Goal: Information Seeking & Learning: Learn about a topic

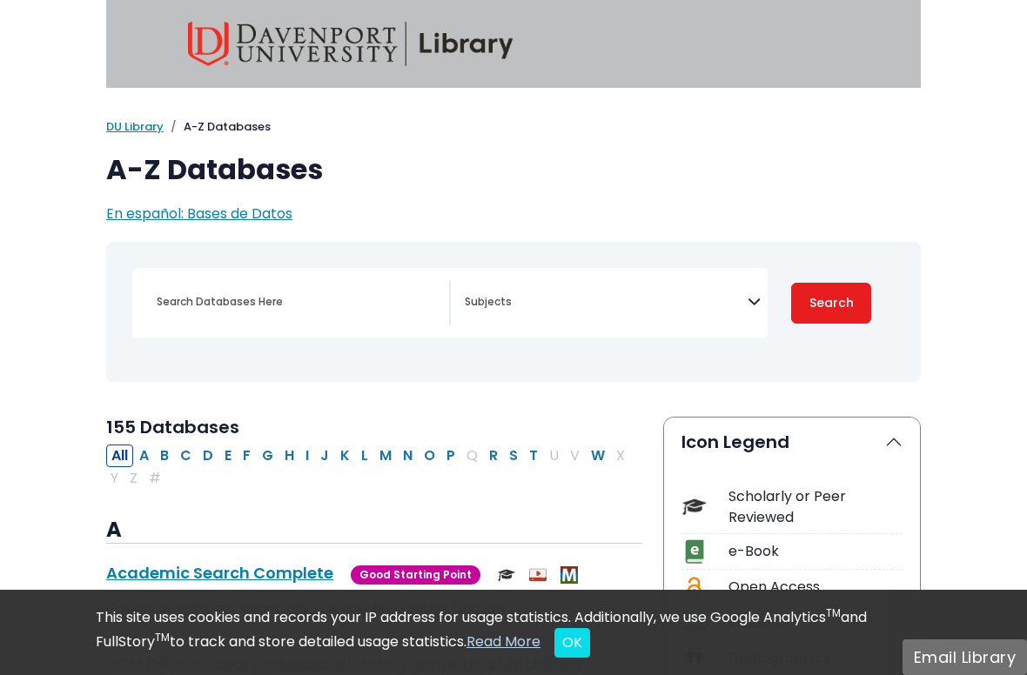
select select "Database Subject Filter"
click at [352, 285] on div "Search filters" at bounding box center [297, 302] width 303 height 42
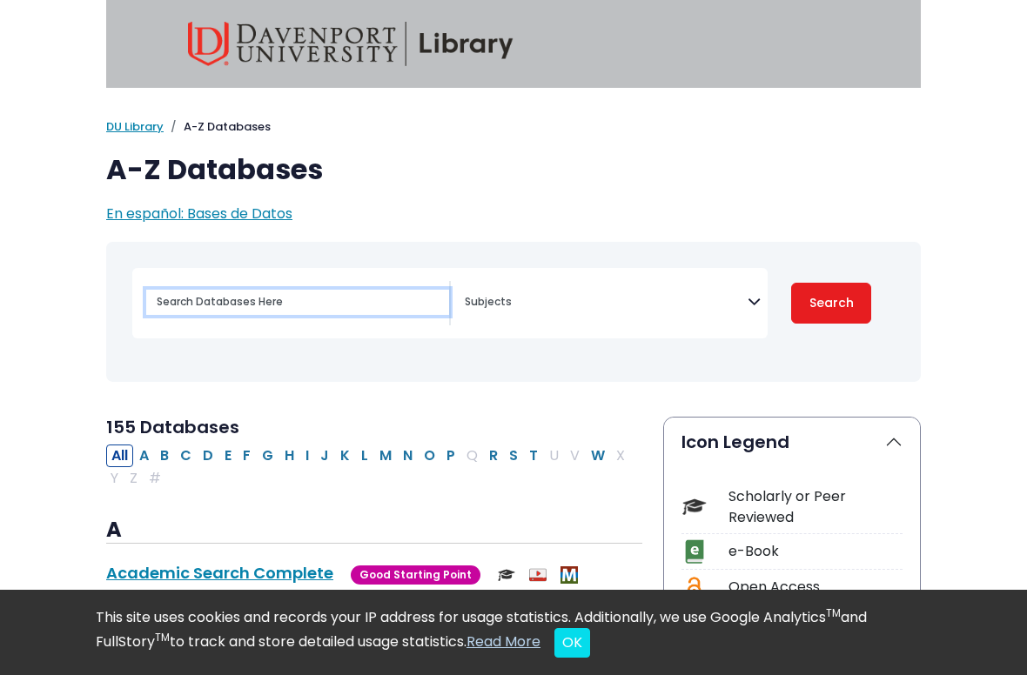
click at [262, 310] on input "Search database by title or keyword" at bounding box center [297, 302] width 303 height 25
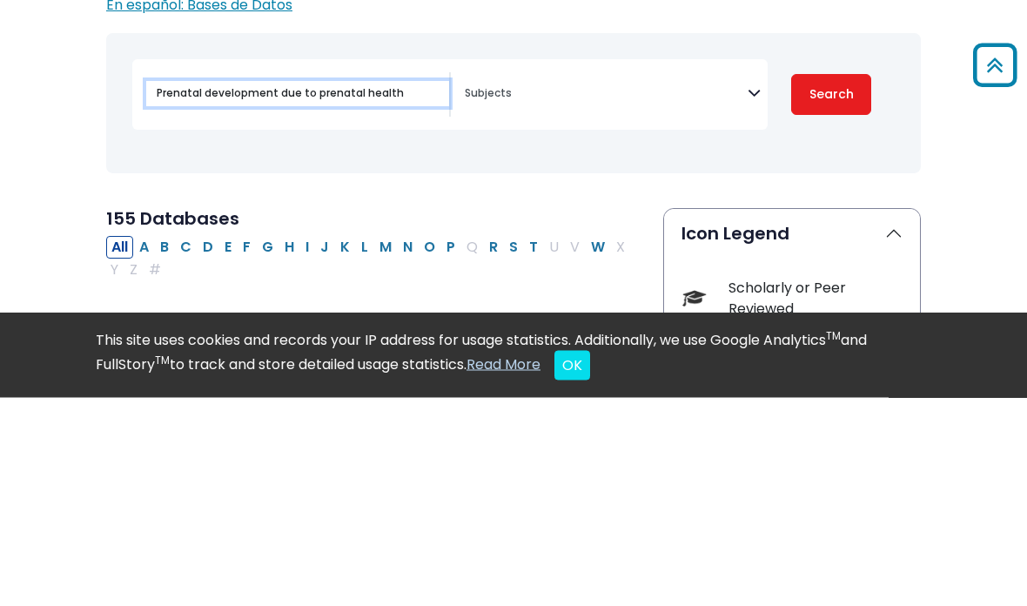
type input "Prenatal development due to prenatal health"
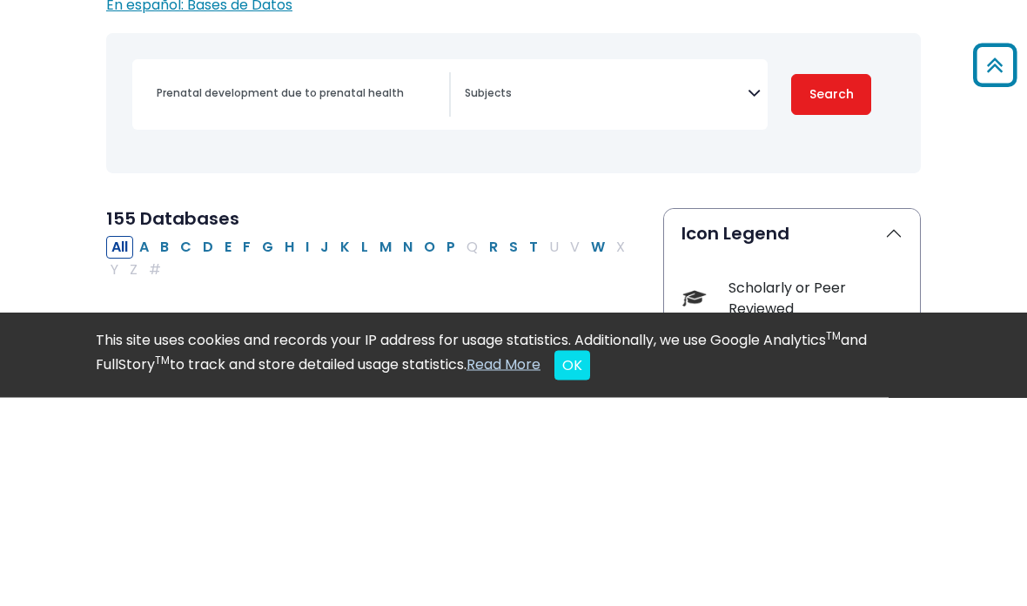
click at [843, 283] on button "Search" at bounding box center [831, 303] width 80 height 41
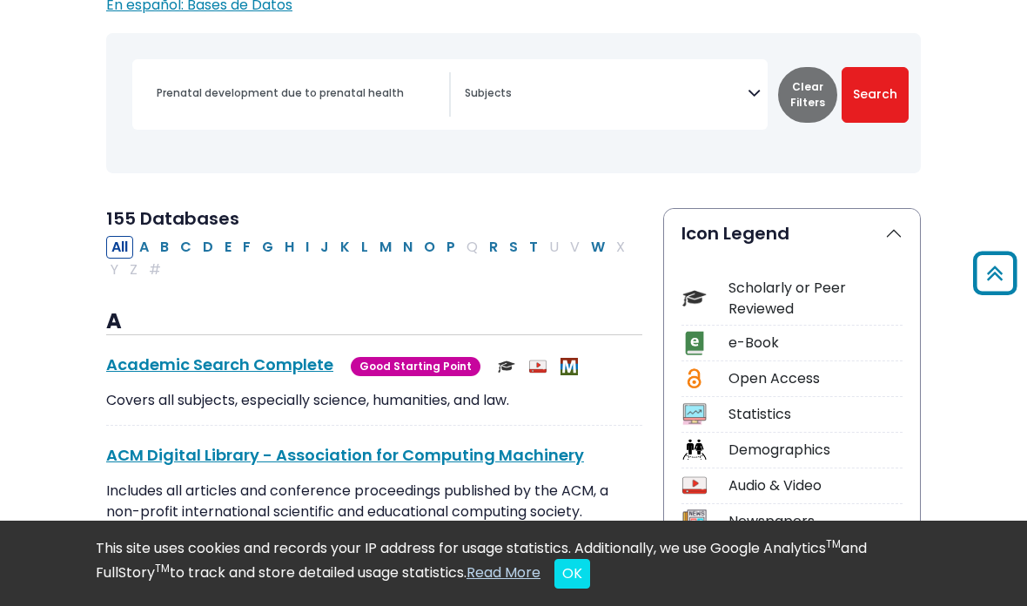
select select "Database Subject Filter"
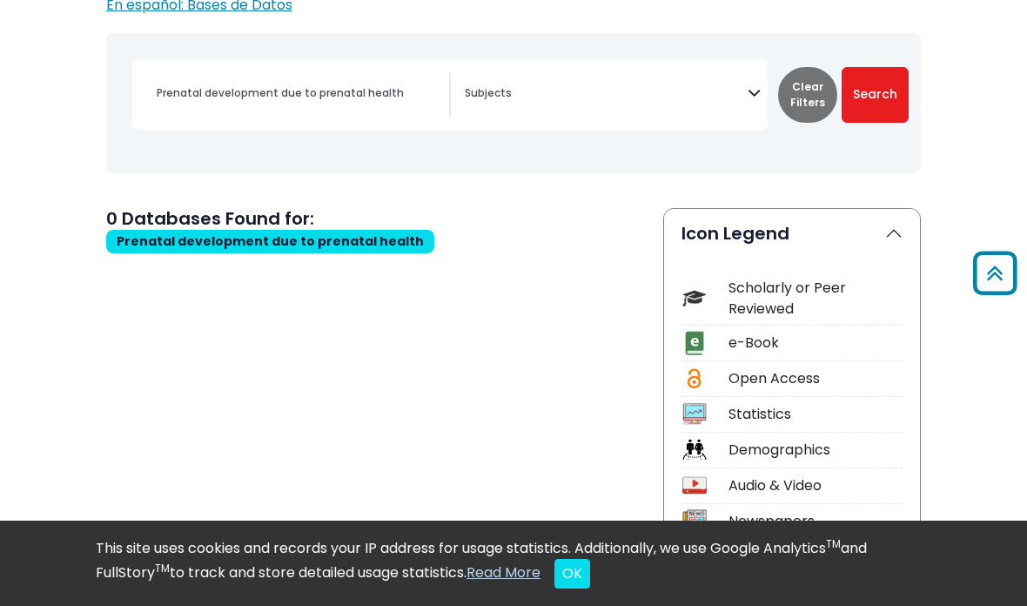
click at [603, 92] on textarea "Search" at bounding box center [606, 95] width 283 height 14
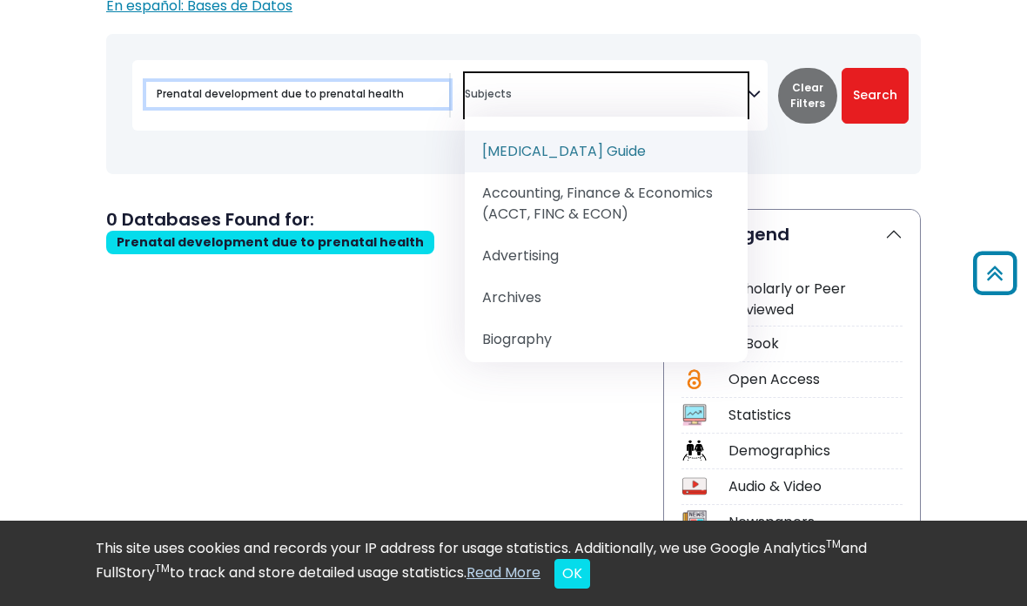
click at [396, 88] on input "Prenatal development due to prenatal health" at bounding box center [297, 94] width 303 height 25
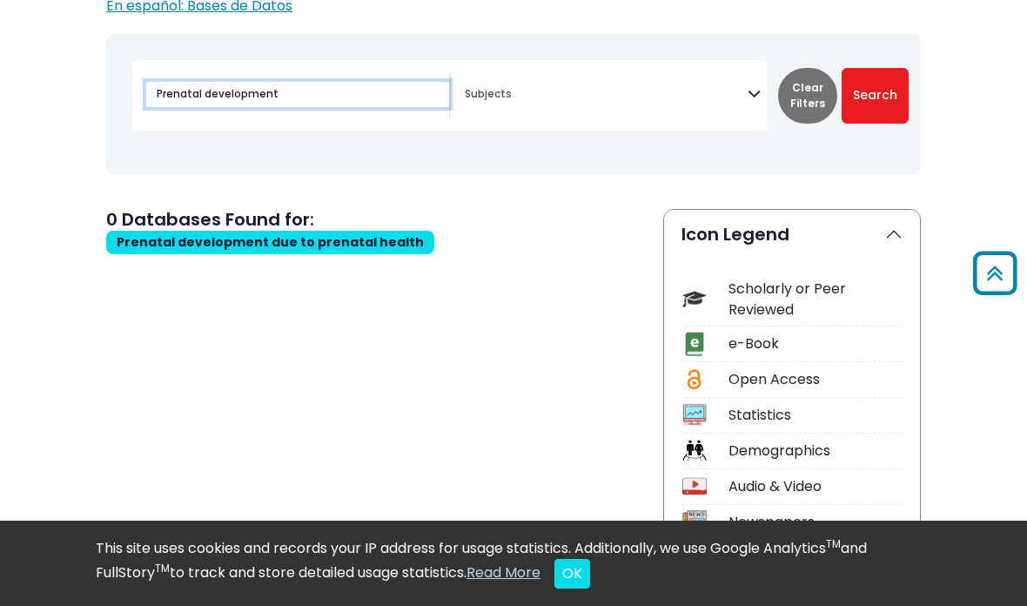
type input "Prenatal developmen"
type input "Prenatal development"
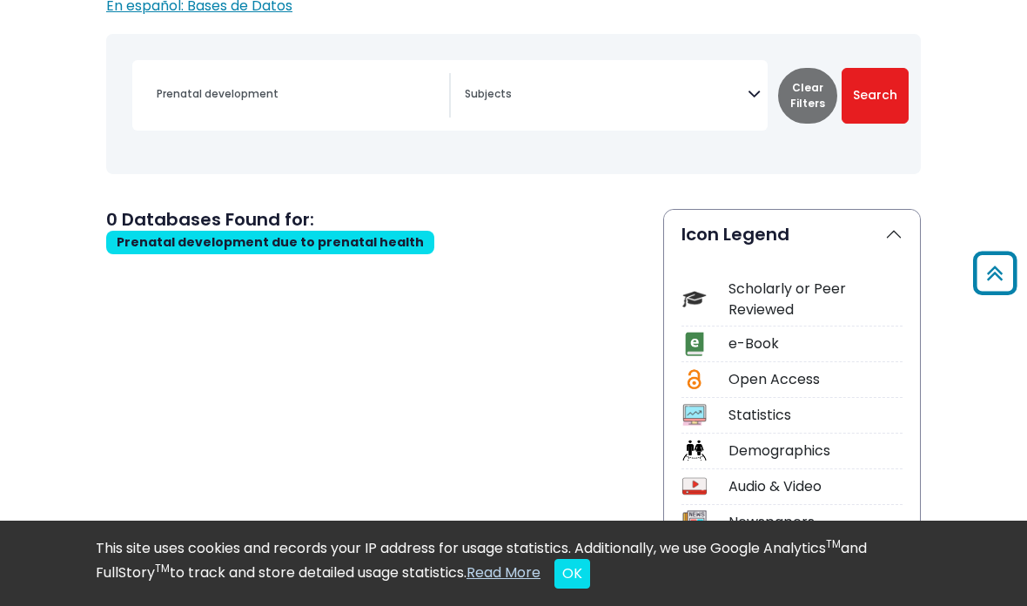
click at [872, 95] on button "Search" at bounding box center [875, 96] width 67 height 56
select select "Database Subject Filter"
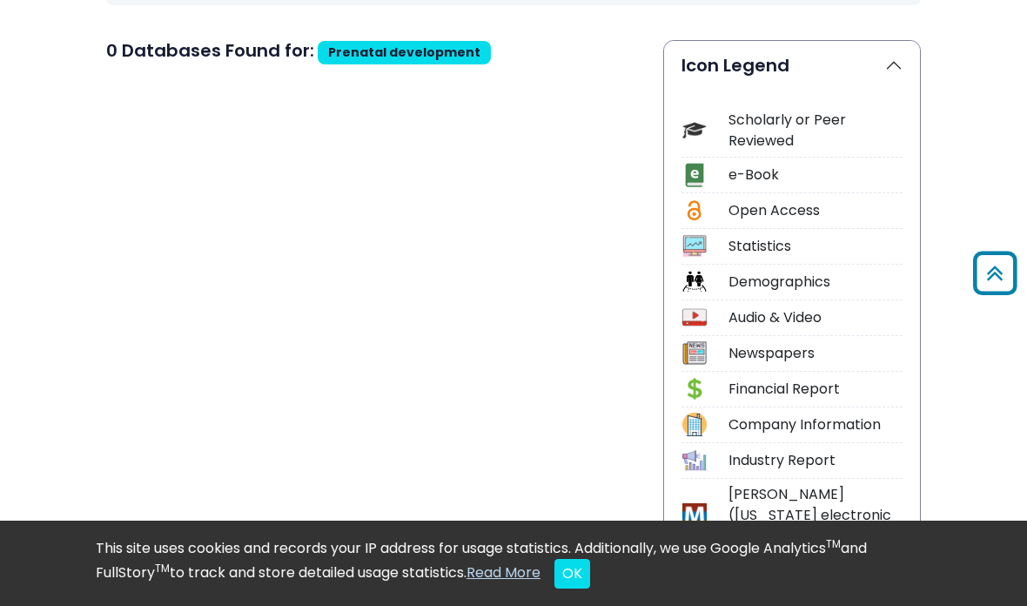
scroll to position [378, 0]
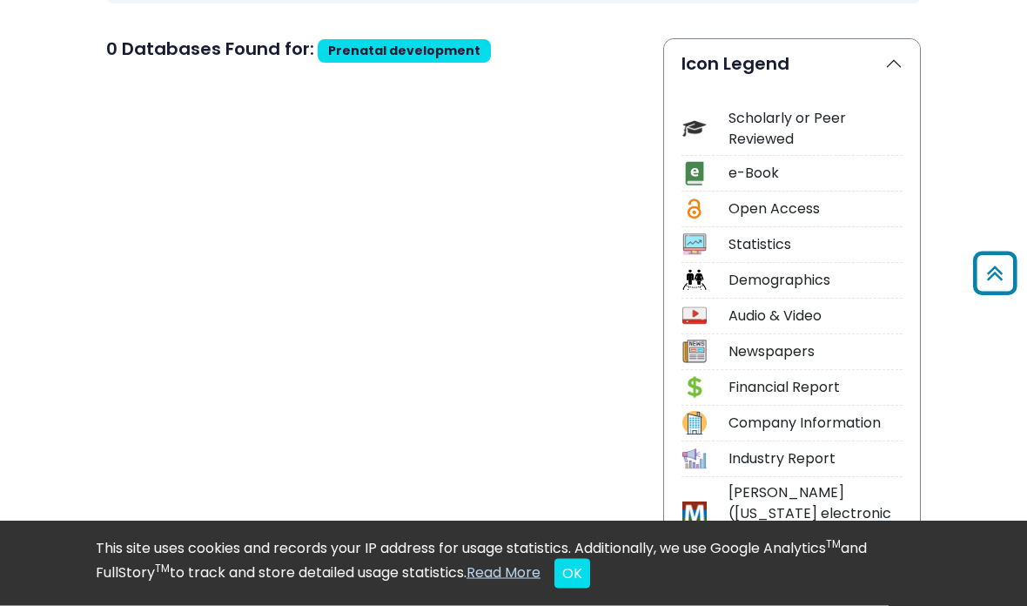
click at [794, 113] on div "Scholarly or Peer Reviewed" at bounding box center [816, 130] width 174 height 42
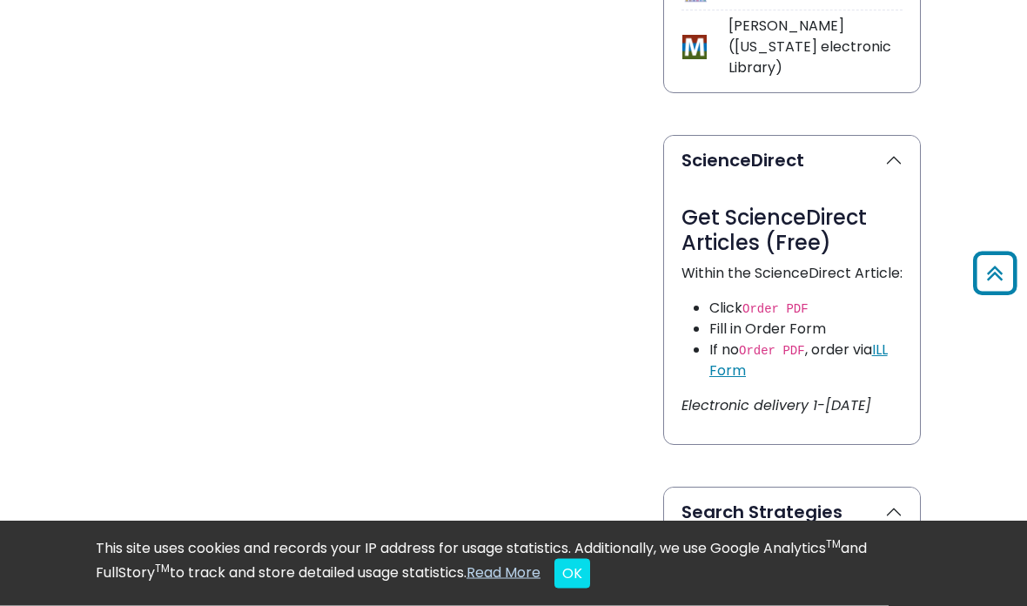
scroll to position [864, 0]
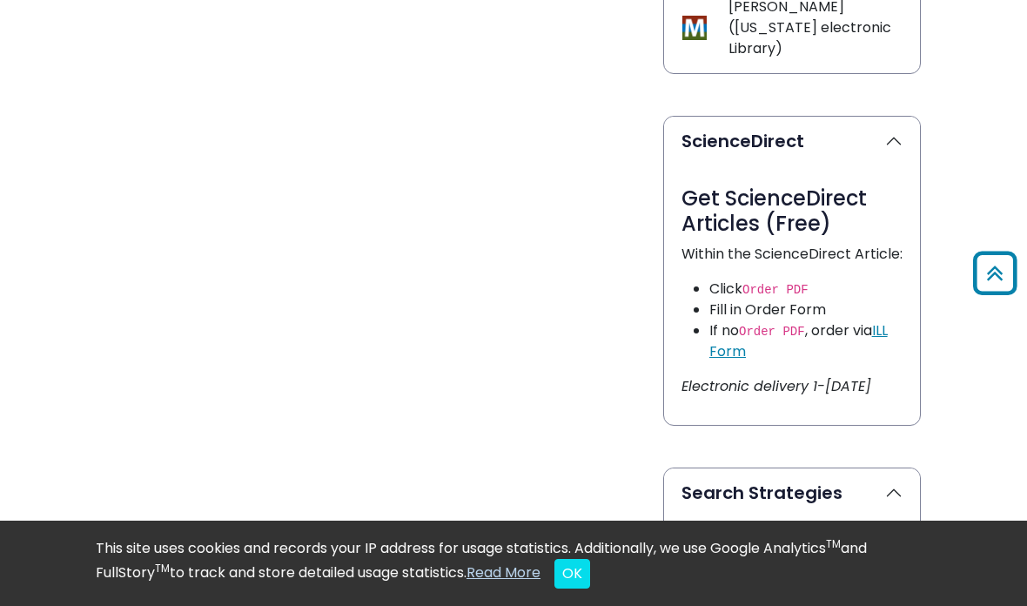
click at [577, 588] on button "OK" at bounding box center [572, 574] width 36 height 30
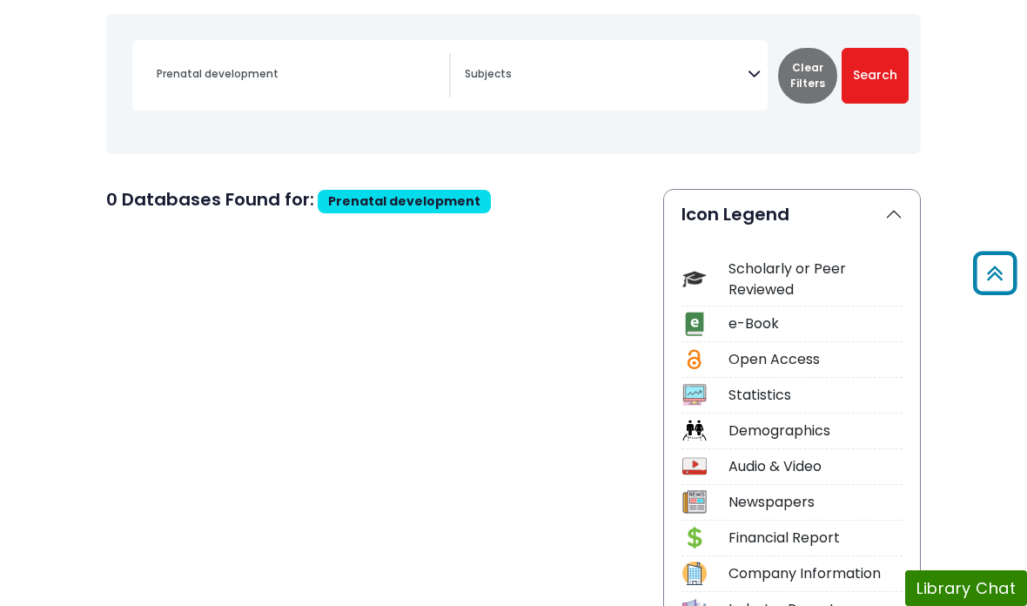
scroll to position [0, 0]
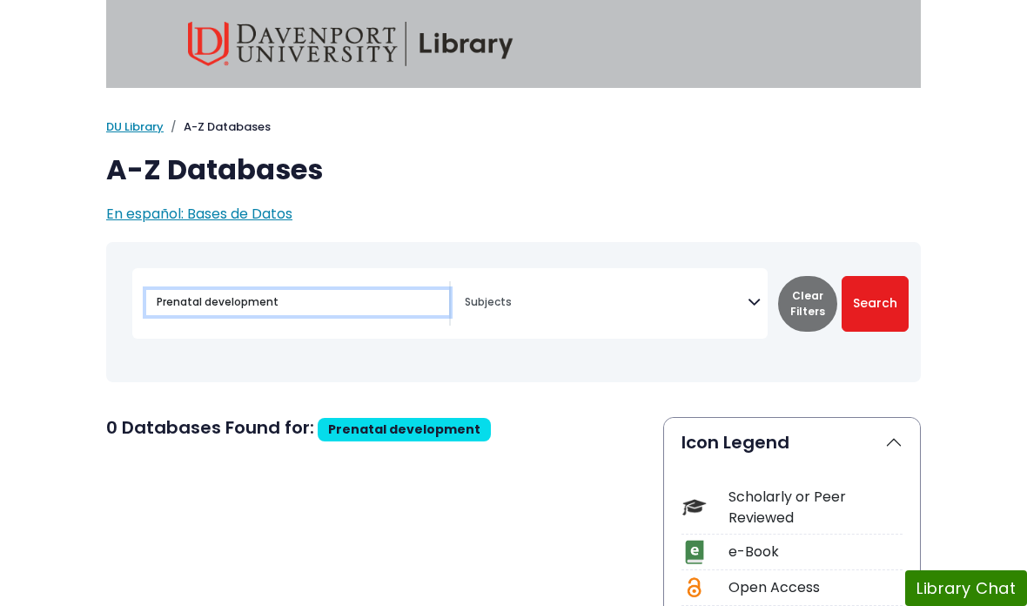
click at [314, 304] on input "Prenatal development" at bounding box center [297, 302] width 303 height 25
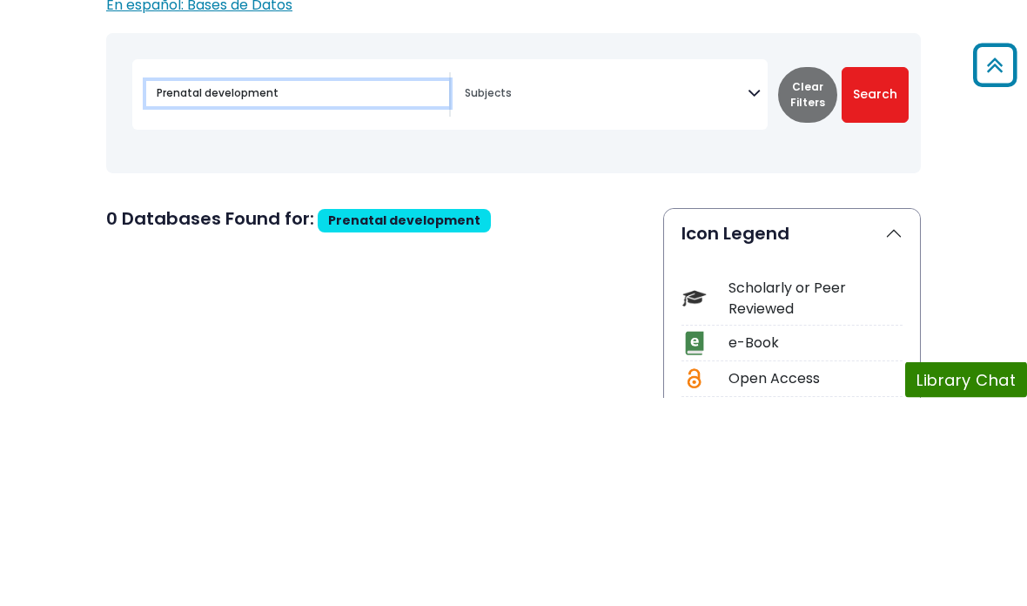
click at [199, 290] on input "Prenatal development" at bounding box center [297, 302] width 303 height 25
type input "development"
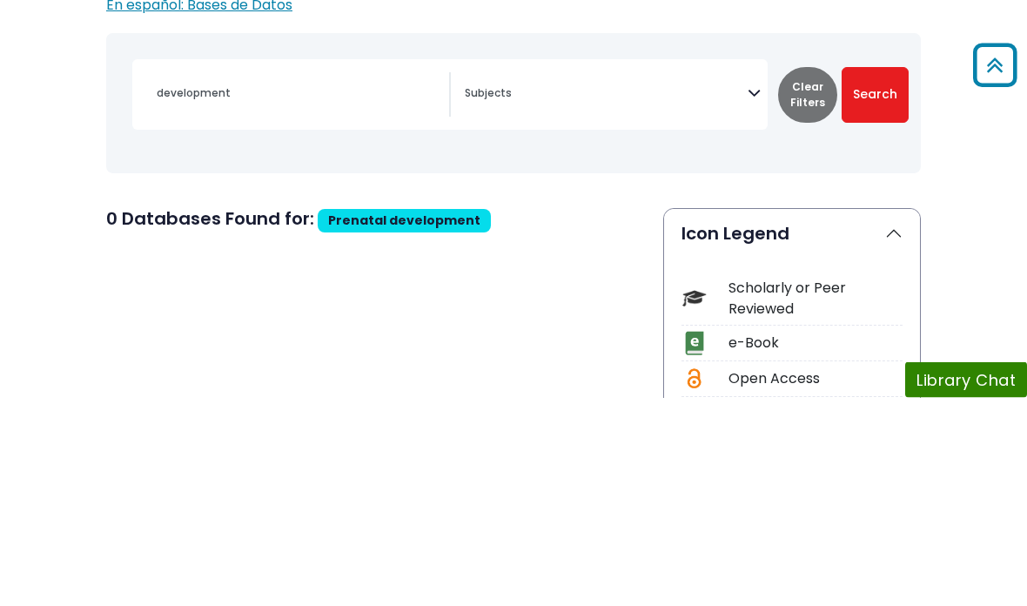
click at [869, 276] on button "Search" at bounding box center [875, 304] width 67 height 56
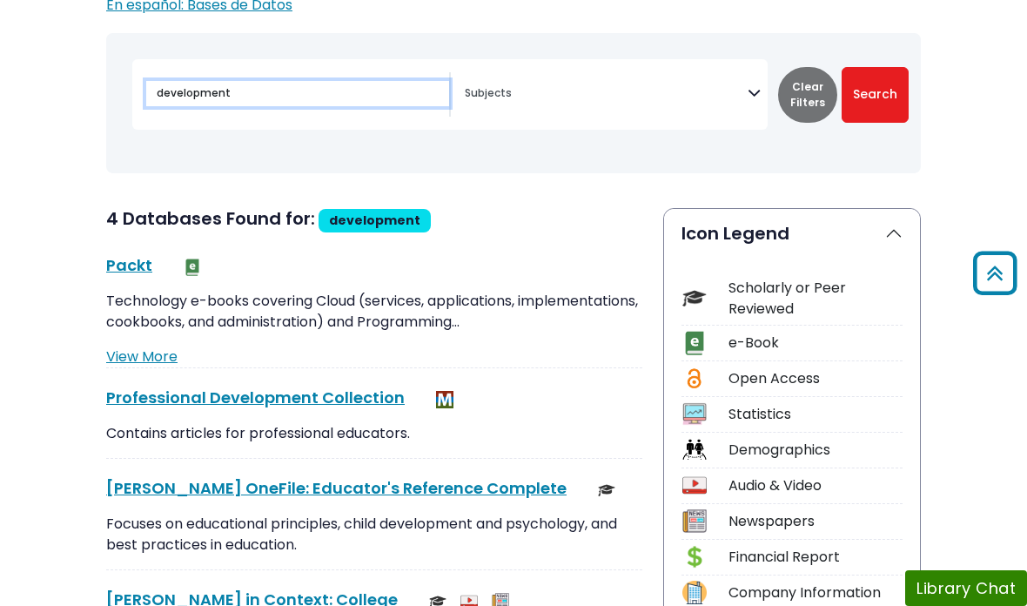
click at [338, 100] on input "development" at bounding box center [297, 93] width 303 height 25
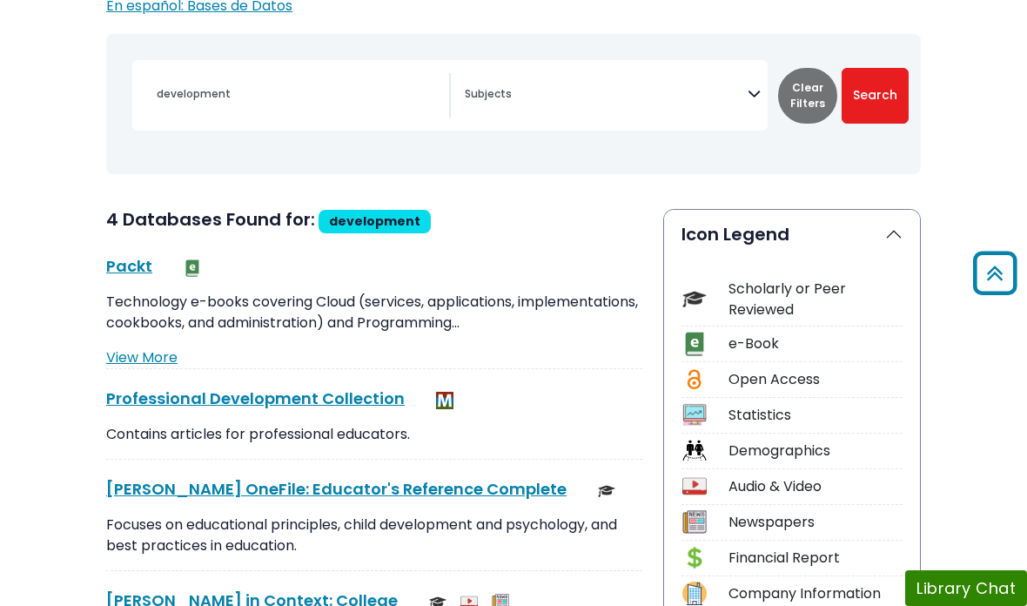
click at [715, 98] on textarea "Search" at bounding box center [606, 96] width 283 height 14
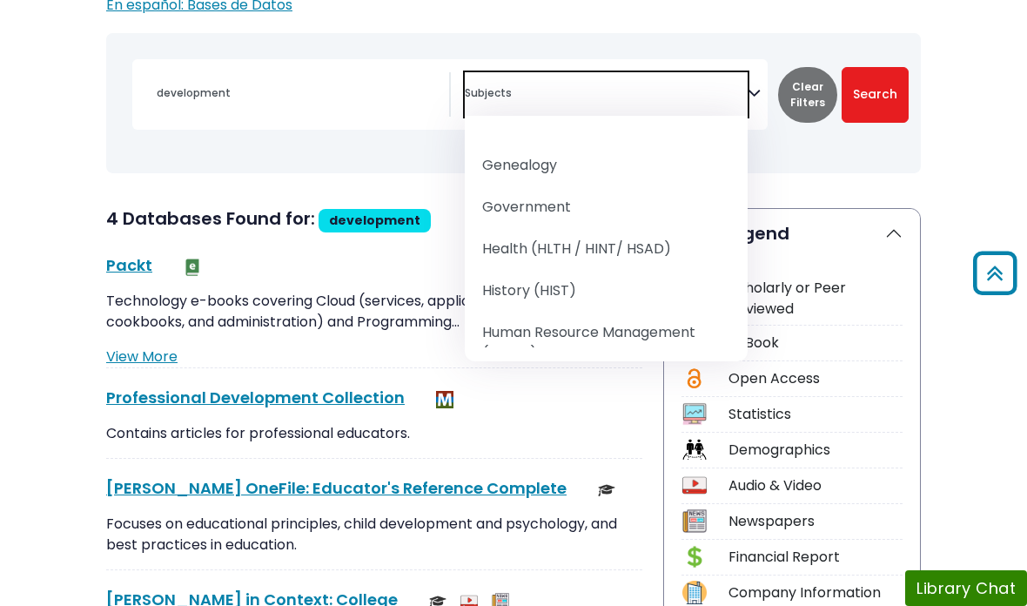
scroll to position [1051, 0]
select select "219061"
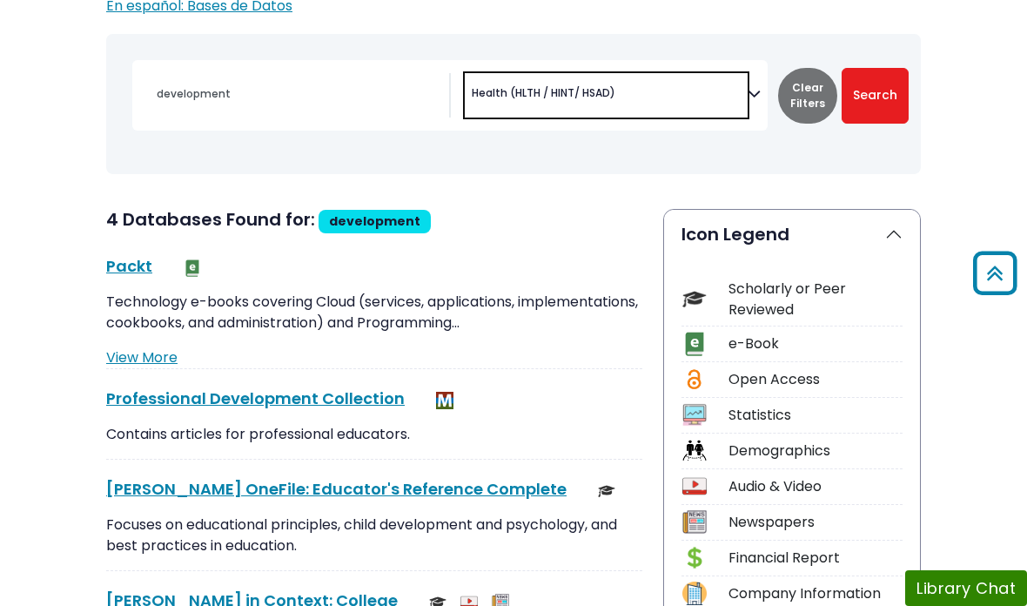
click at [874, 97] on button "Search" at bounding box center [875, 96] width 67 height 56
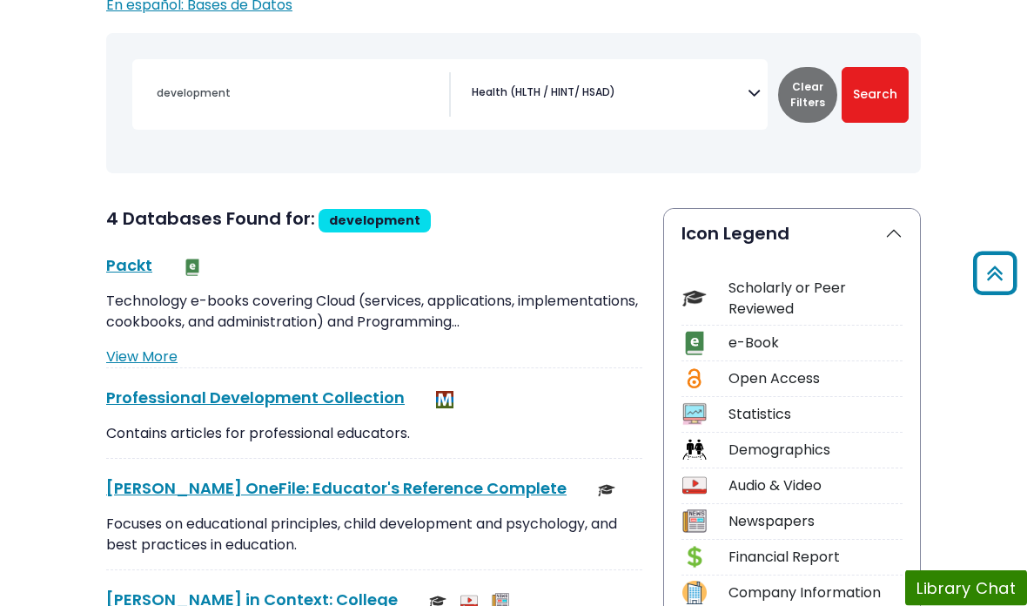
scroll to position [209, 0]
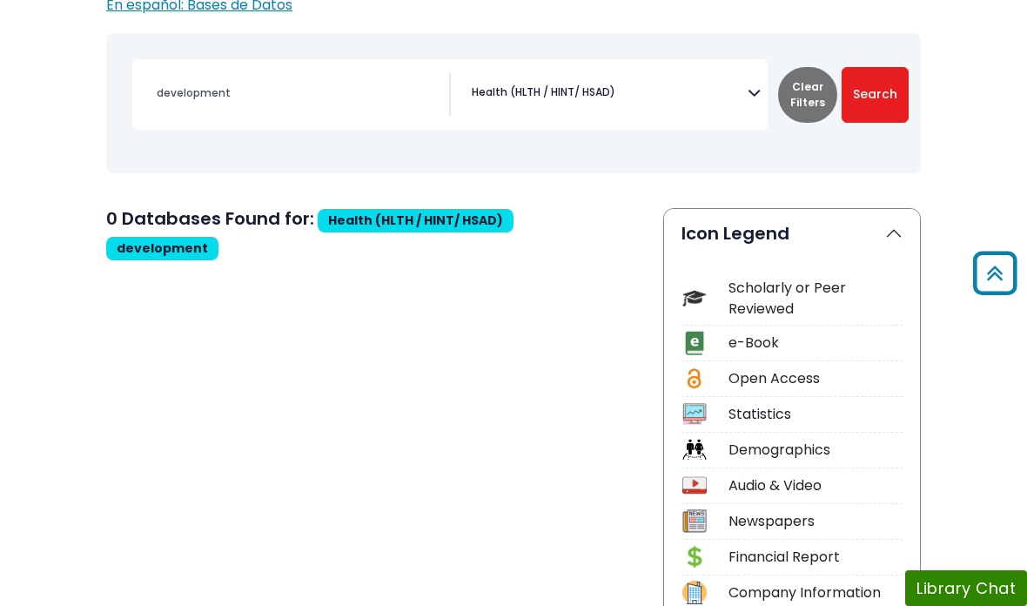
click at [752, 93] on icon "Search filters" at bounding box center [754, 91] width 13 height 26
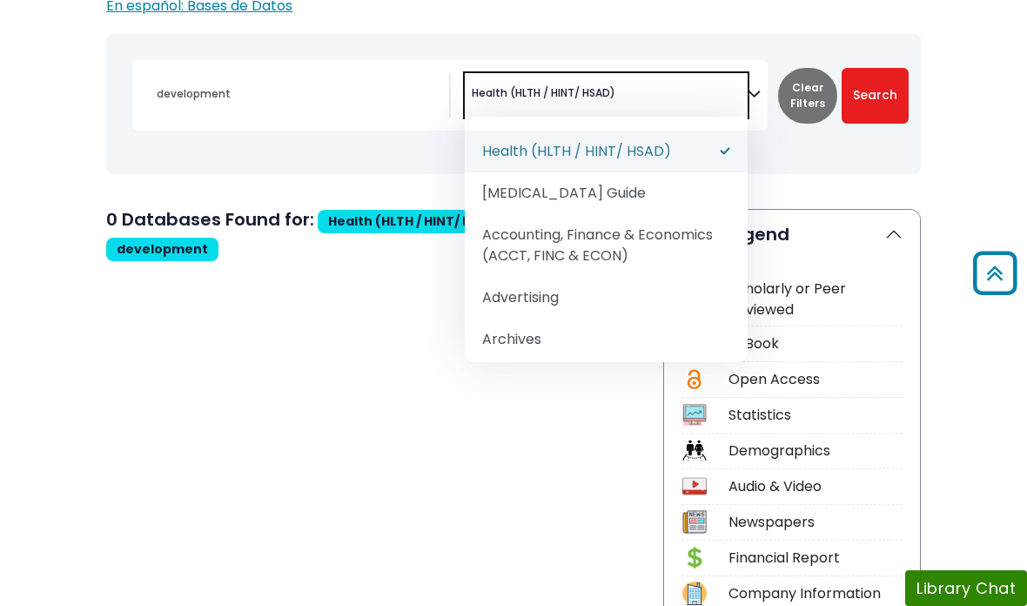
click at [796, 91] on button "Clear Filters" at bounding box center [807, 96] width 59 height 56
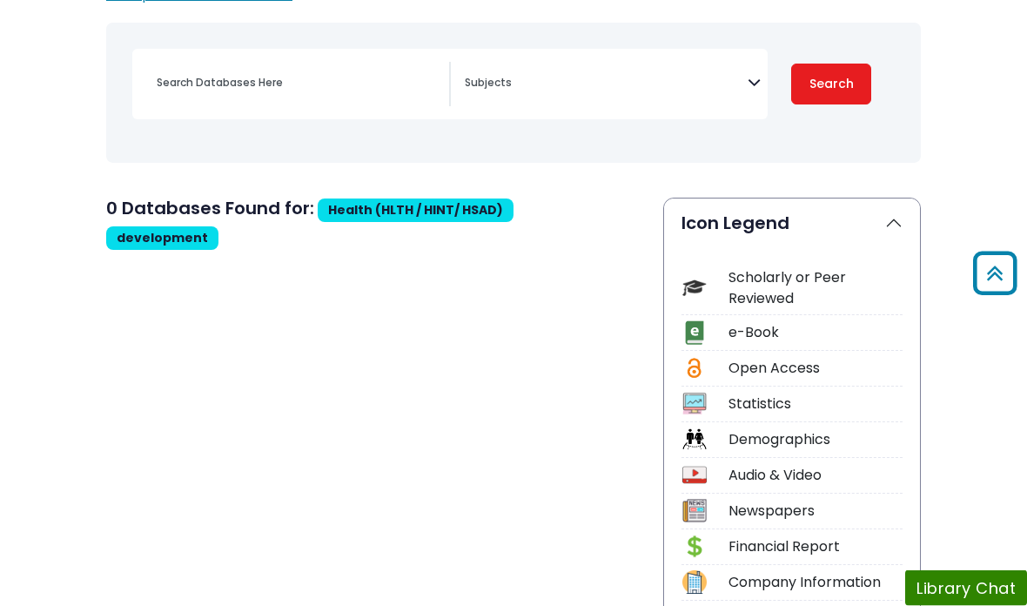
select select "Database Subject Filter"
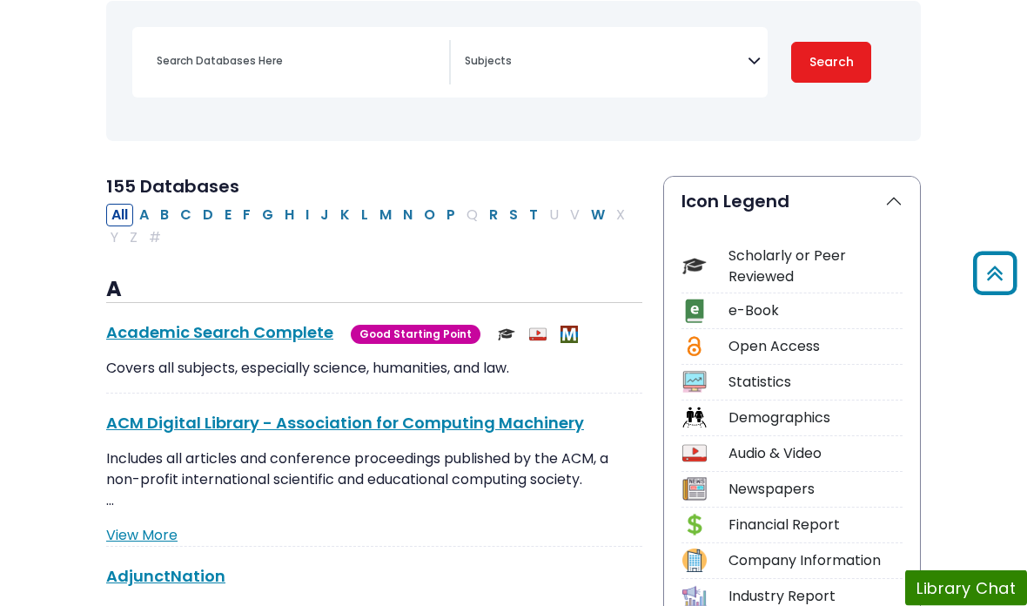
scroll to position [241, 0]
click at [773, 278] on div "Scholarly or Peer Reviewed" at bounding box center [816, 266] width 174 height 42
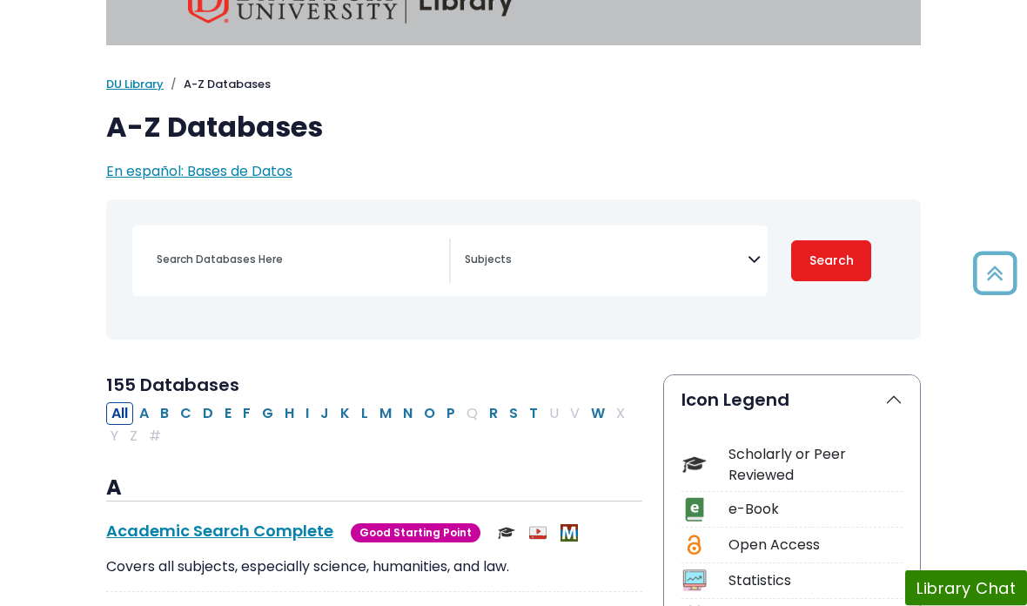
scroll to position [0, 0]
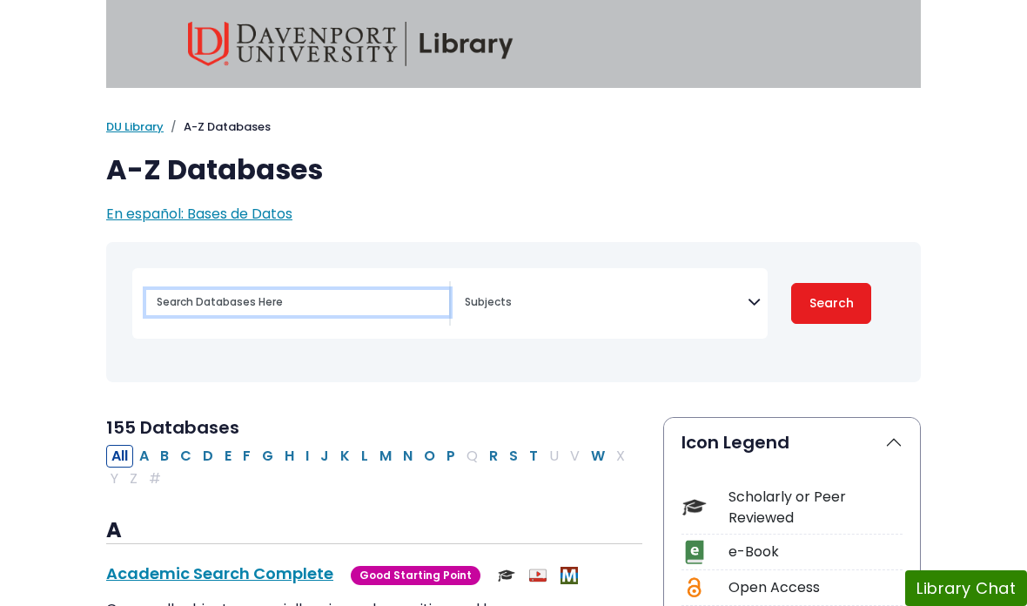
click at [324, 303] on input "Search database by title or keyword" at bounding box center [297, 302] width 303 height 25
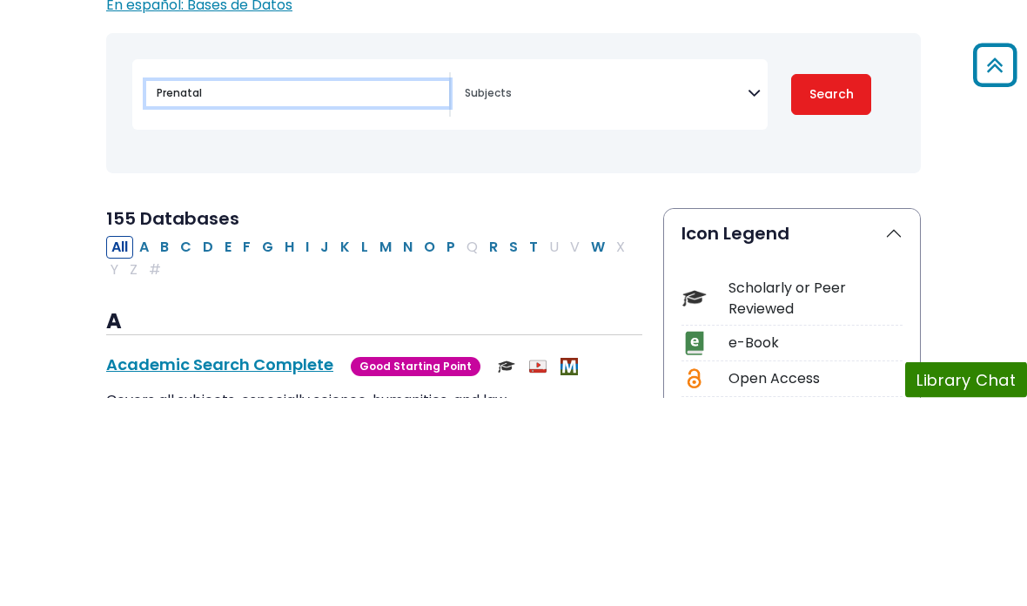
type input "Prenatal"
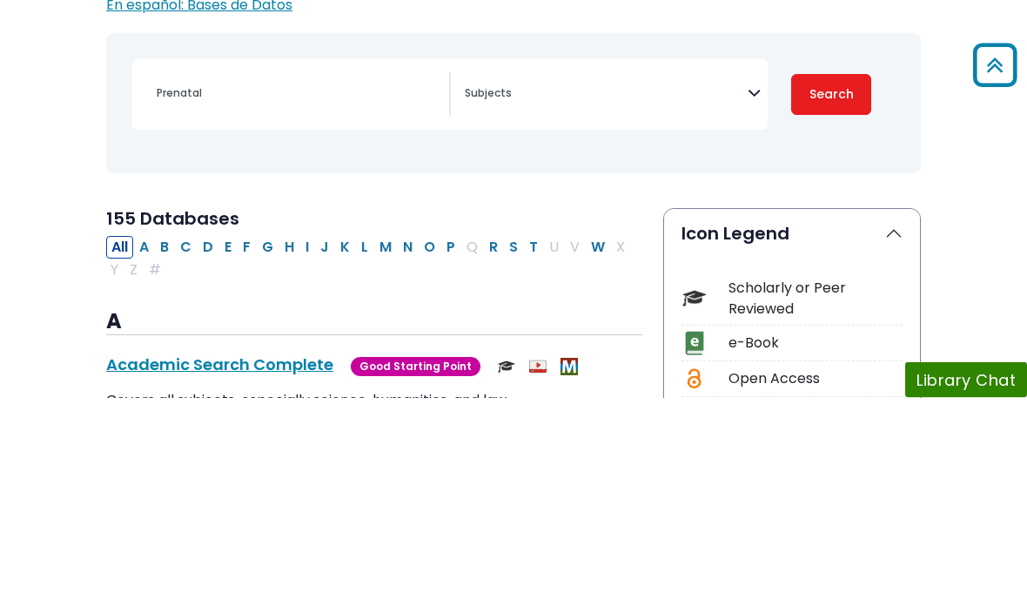
click at [838, 283] on button "Search" at bounding box center [831, 303] width 80 height 41
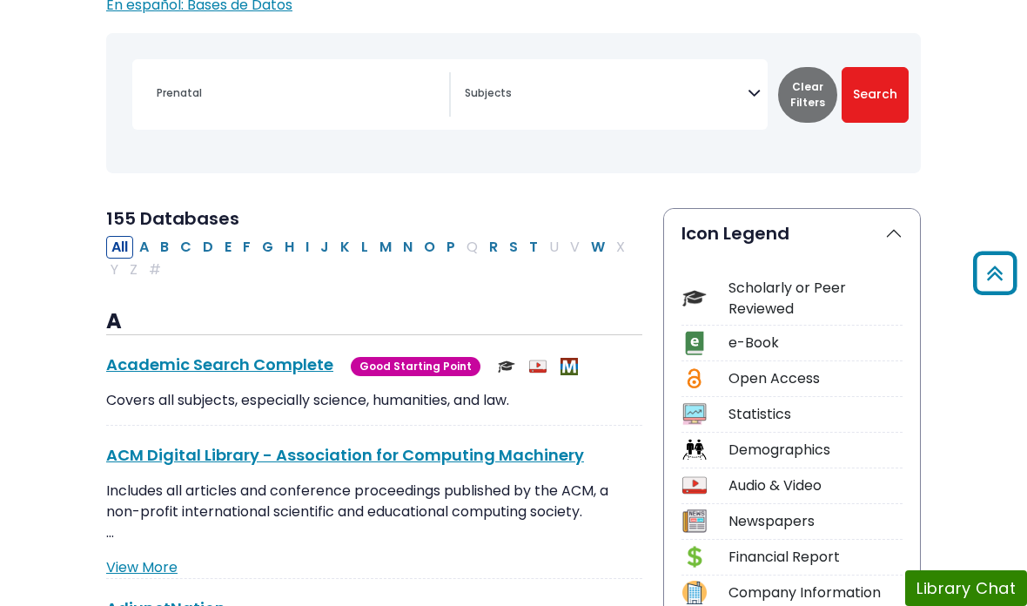
select select "Database Subject Filter"
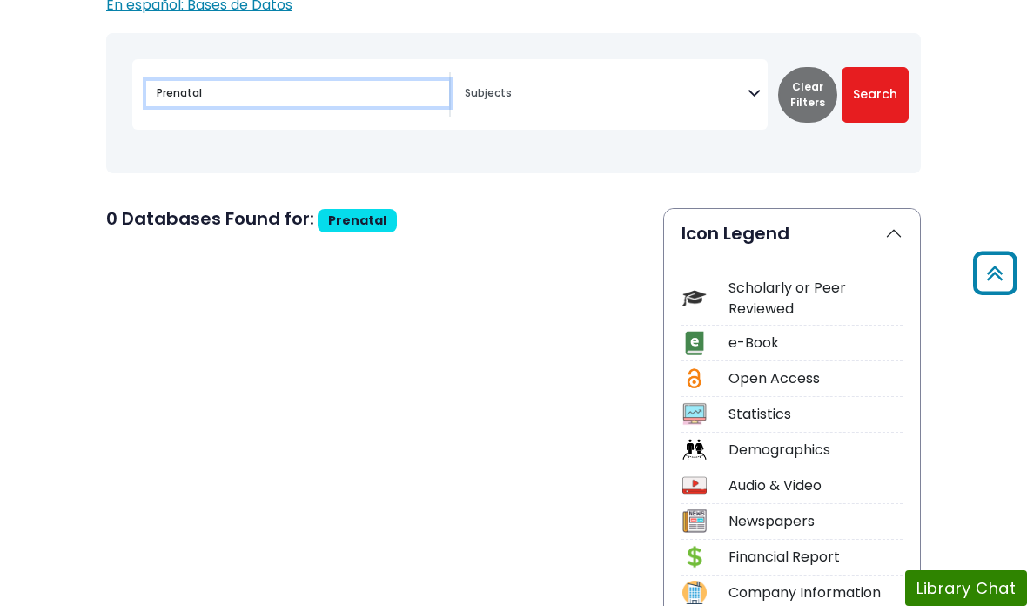
click at [388, 96] on input "Prenatal" at bounding box center [297, 93] width 303 height 25
type input "P"
type input "F"
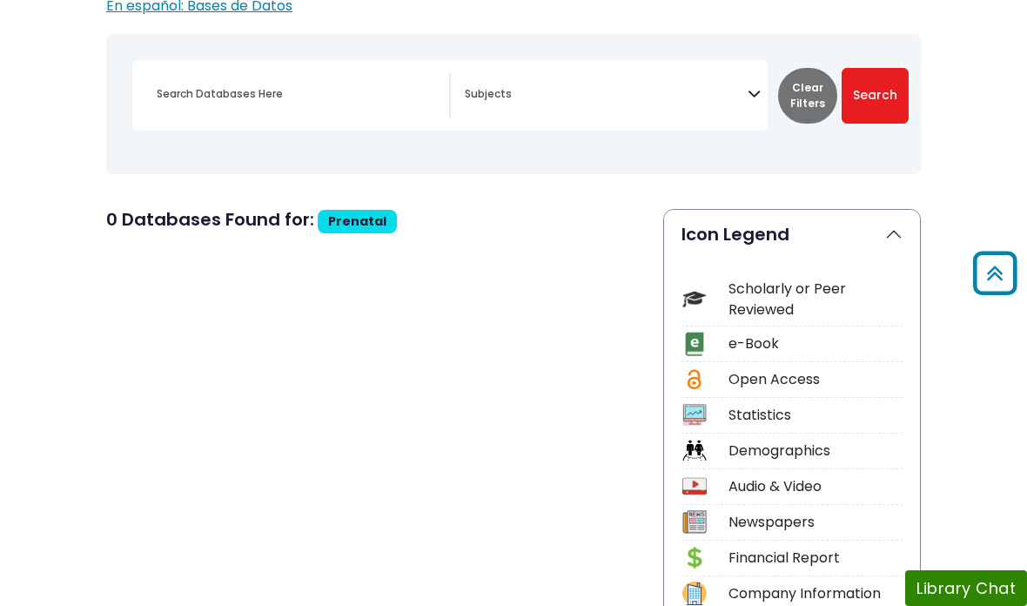
scroll to position [209, 0]
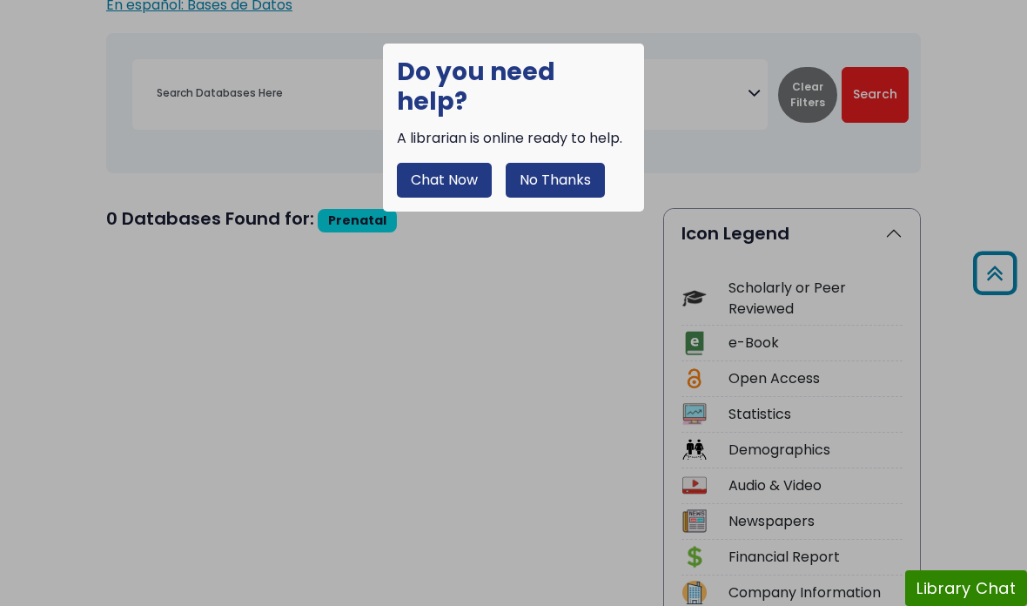
click at [557, 163] on button "No Thanks" at bounding box center [555, 180] width 99 height 35
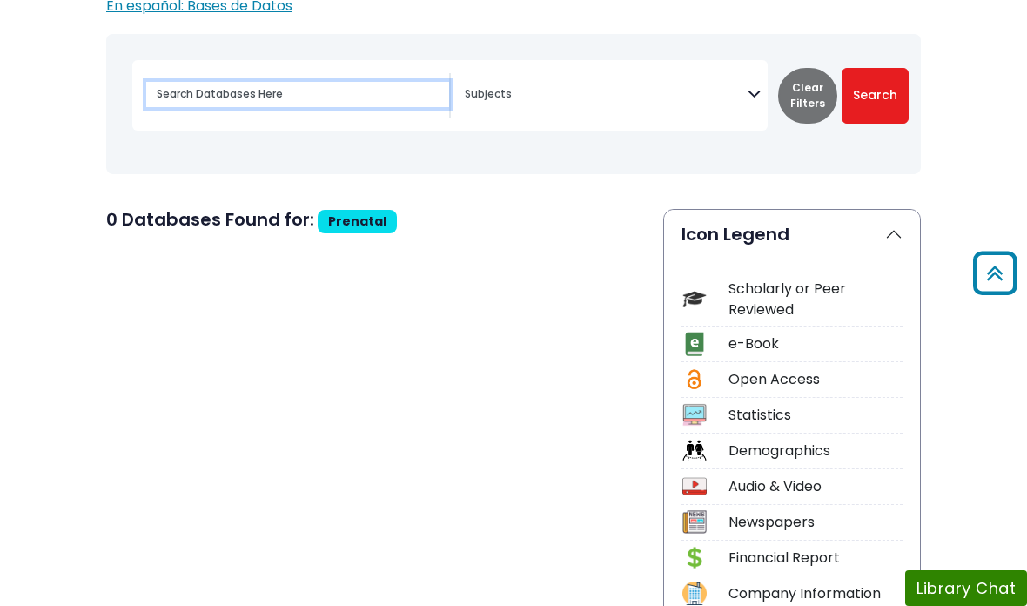
type input "N"
type input "[MEDICAL_DATA]"
click at [868, 93] on button "Search" at bounding box center [875, 96] width 67 height 56
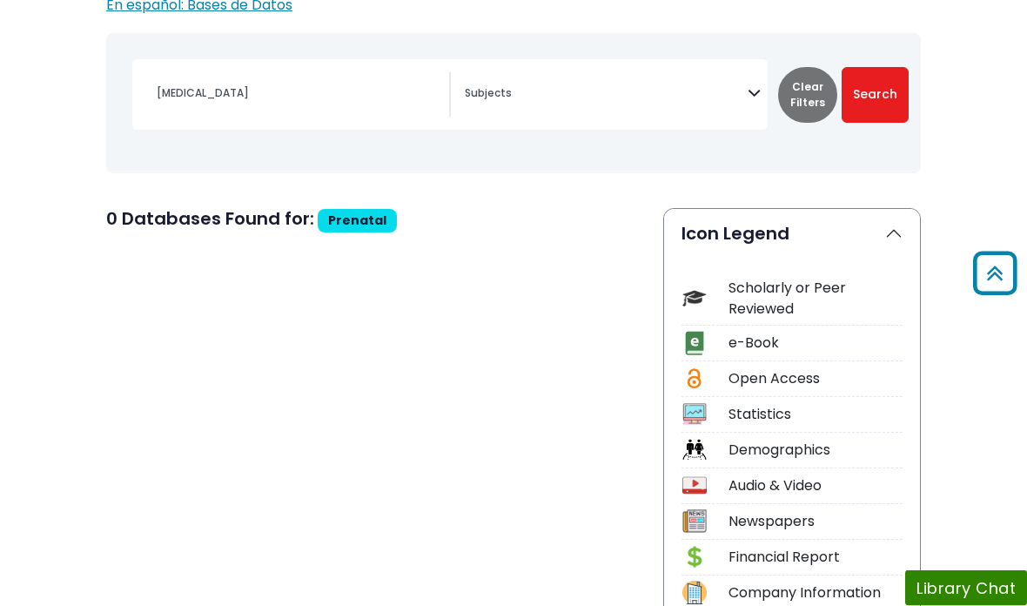
select select "Database Subject Filter"
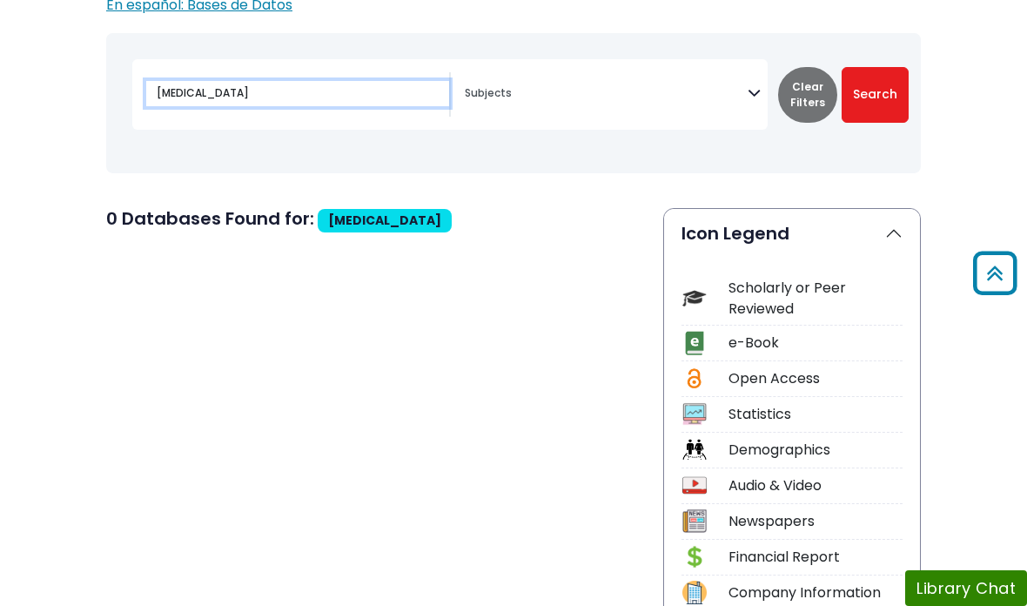
click at [346, 82] on input "[MEDICAL_DATA]" at bounding box center [297, 93] width 303 height 25
click at [384, 82] on input "[MEDICAL_DATA]" at bounding box center [297, 94] width 303 height 25
click at [359, 97] on input "[MEDICAL_DATA]" at bounding box center [297, 94] width 303 height 25
type input "[MEDICAL_DATA] pregnancy development"
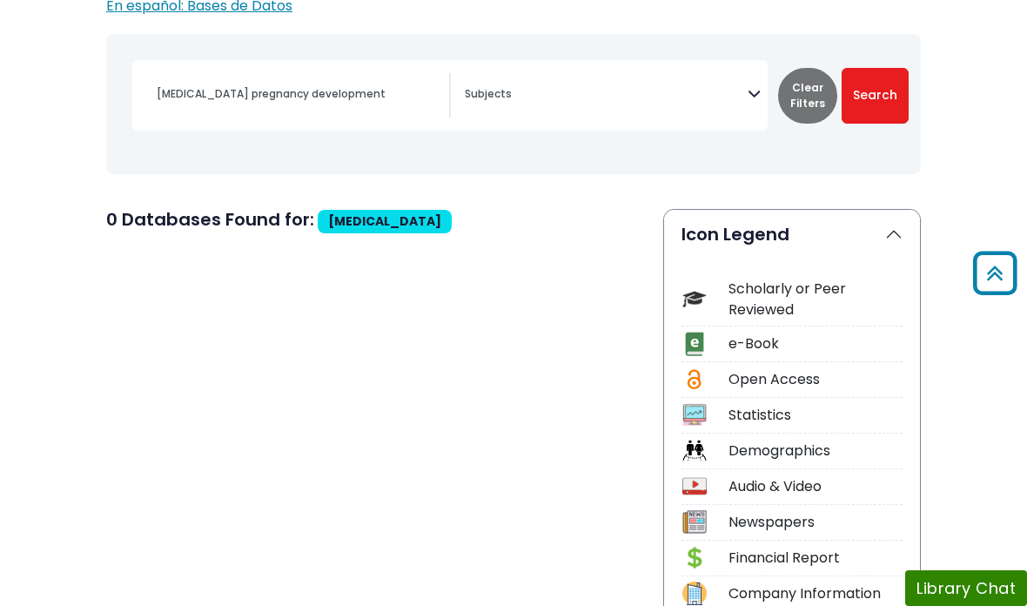
click at [891, 97] on button "Search" at bounding box center [875, 96] width 67 height 56
select select "Database Subject Filter"
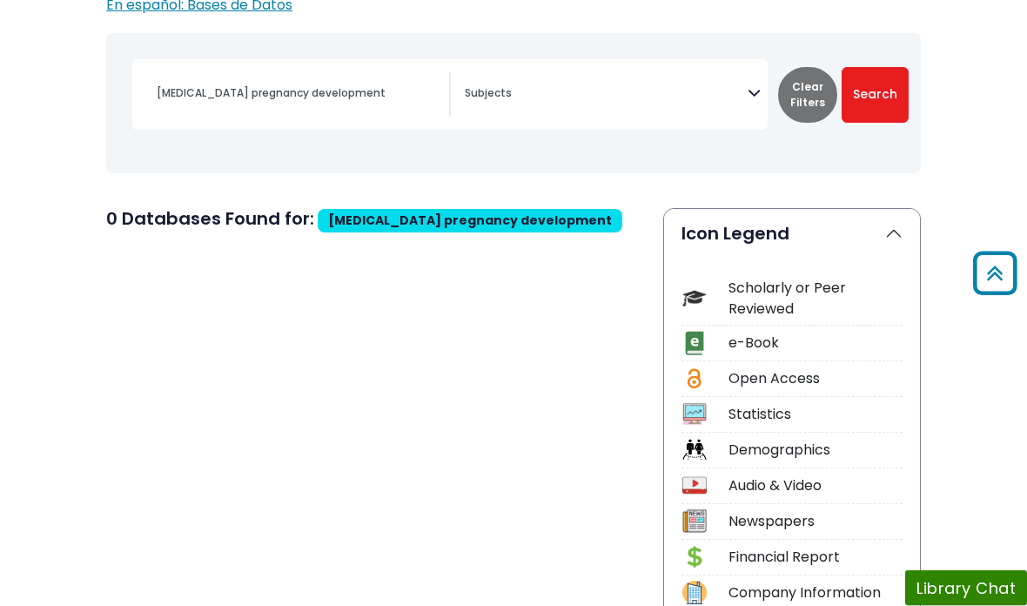
scroll to position [209, 0]
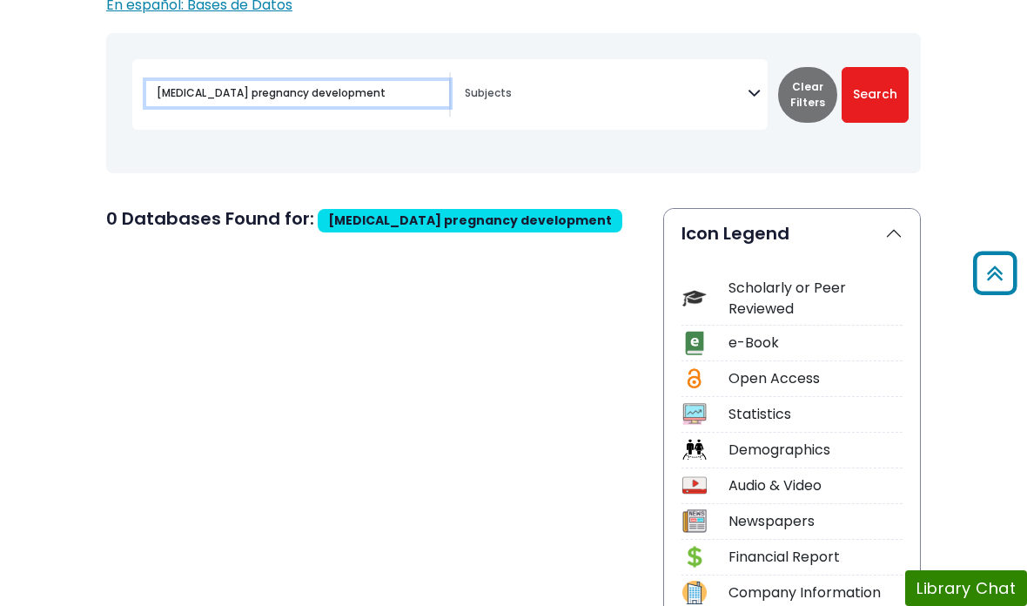
click at [382, 104] on input "[MEDICAL_DATA] pregnancy development" at bounding box center [297, 93] width 303 height 25
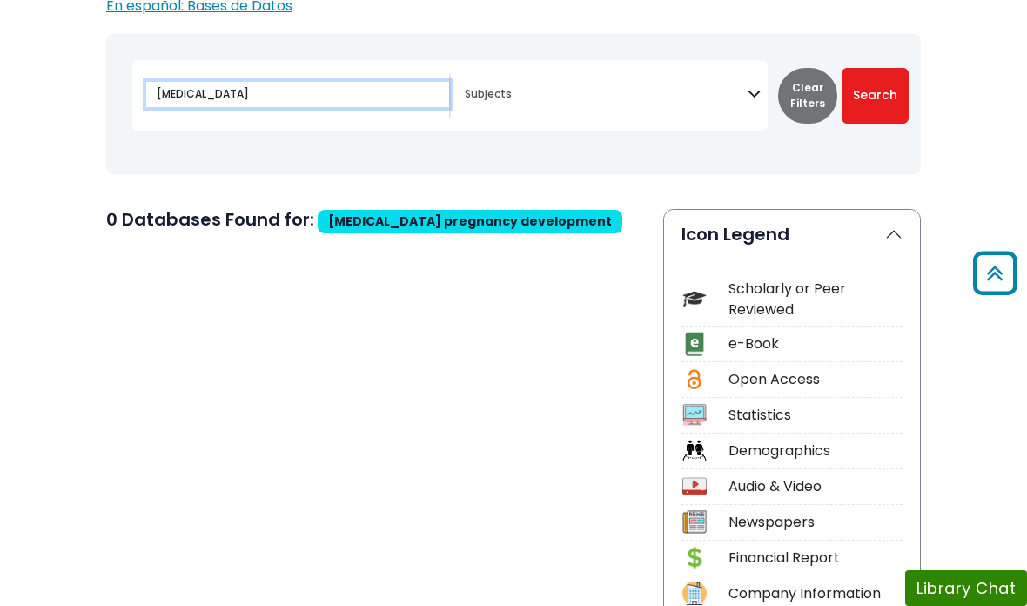
type input "[MEDICAL_DATA]"
click at [869, 111] on button "Search" at bounding box center [875, 96] width 67 height 56
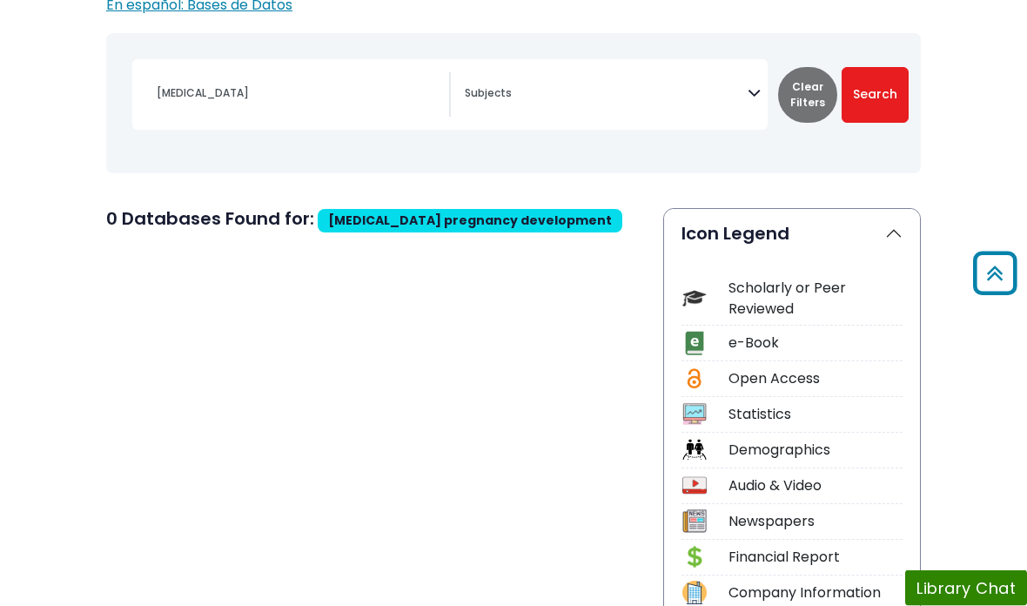
select select "Database Subject Filter"
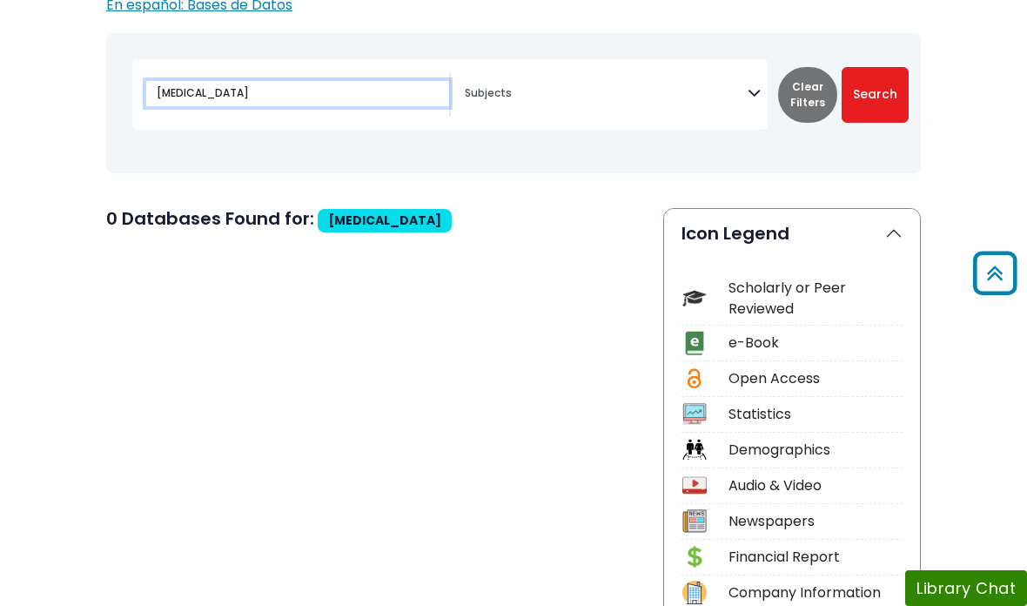
click at [292, 105] on input "[MEDICAL_DATA]" at bounding box center [297, 93] width 303 height 25
type input "M"
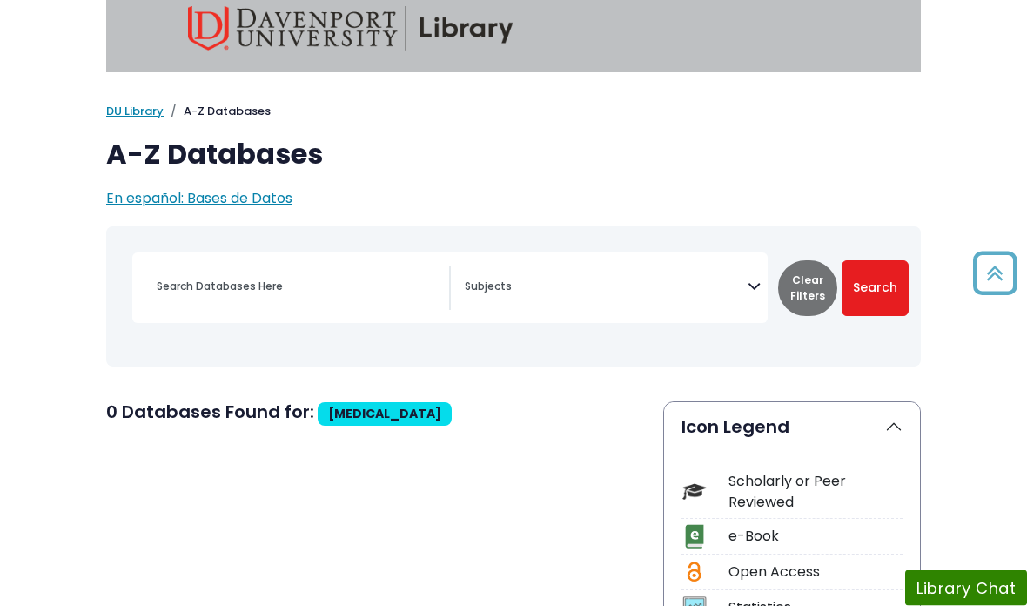
scroll to position [0, 0]
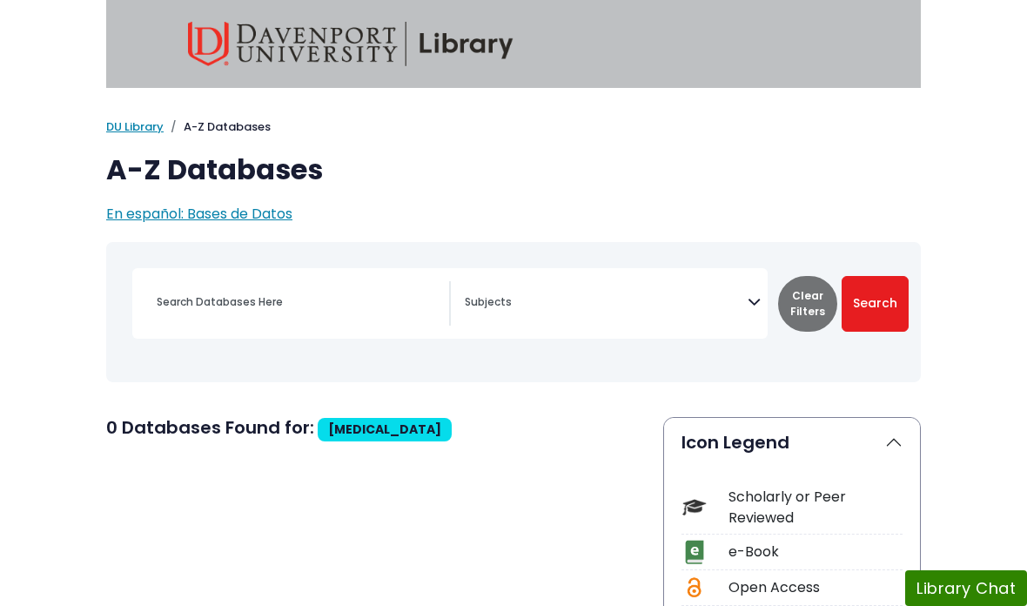
click at [146, 124] on link "DU Library" at bounding box center [134, 126] width 57 height 17
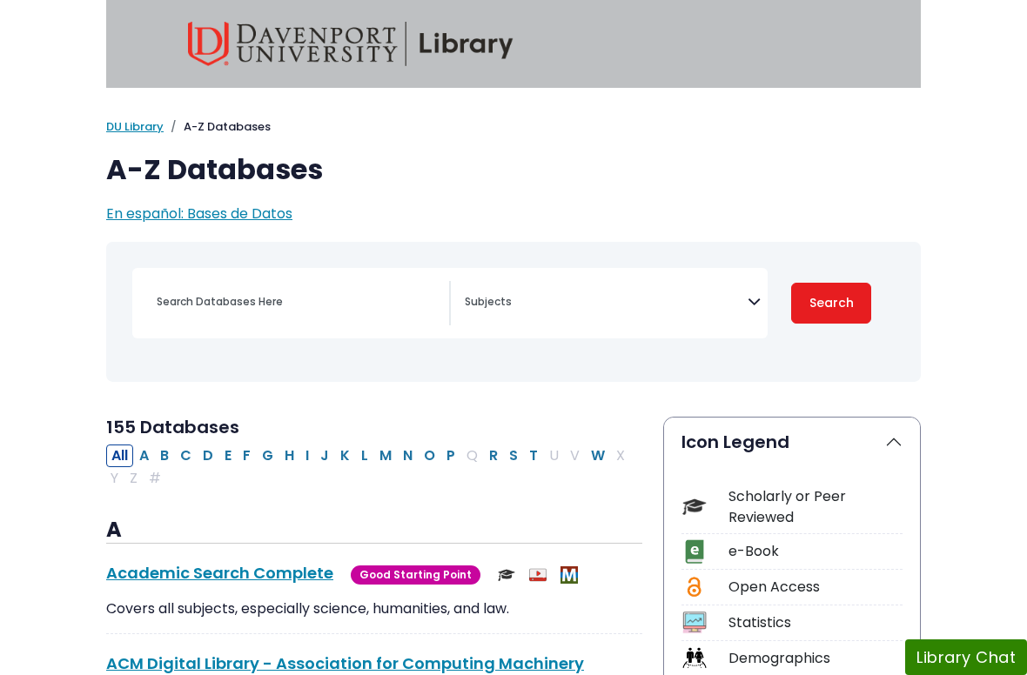
select select "Database Subject Filter"
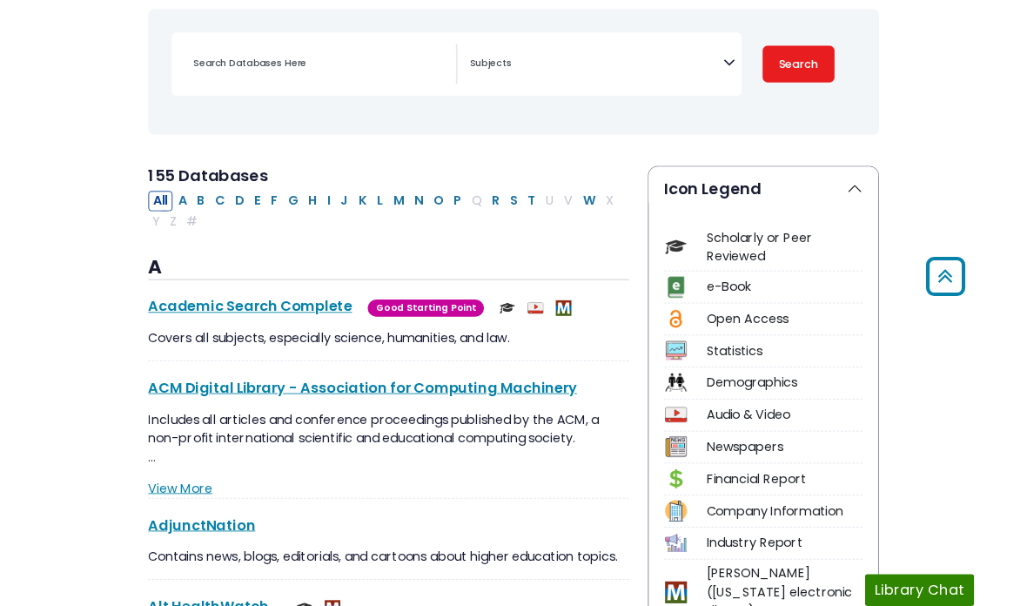
scroll to position [231, 0]
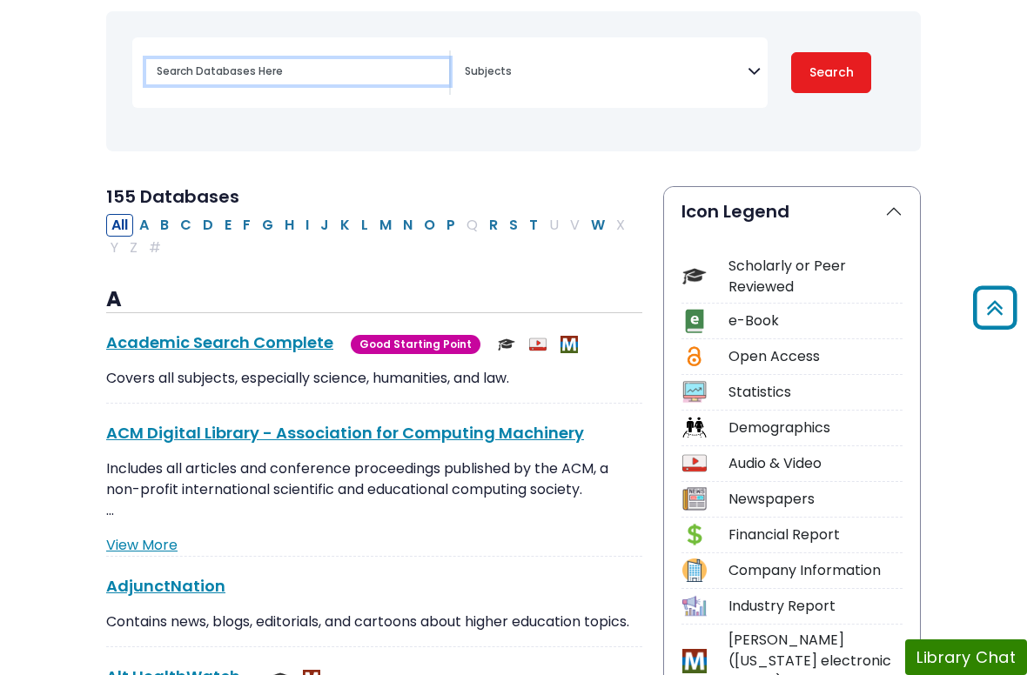
click at [208, 68] on input "Search database by title or keyword" at bounding box center [297, 71] width 303 height 25
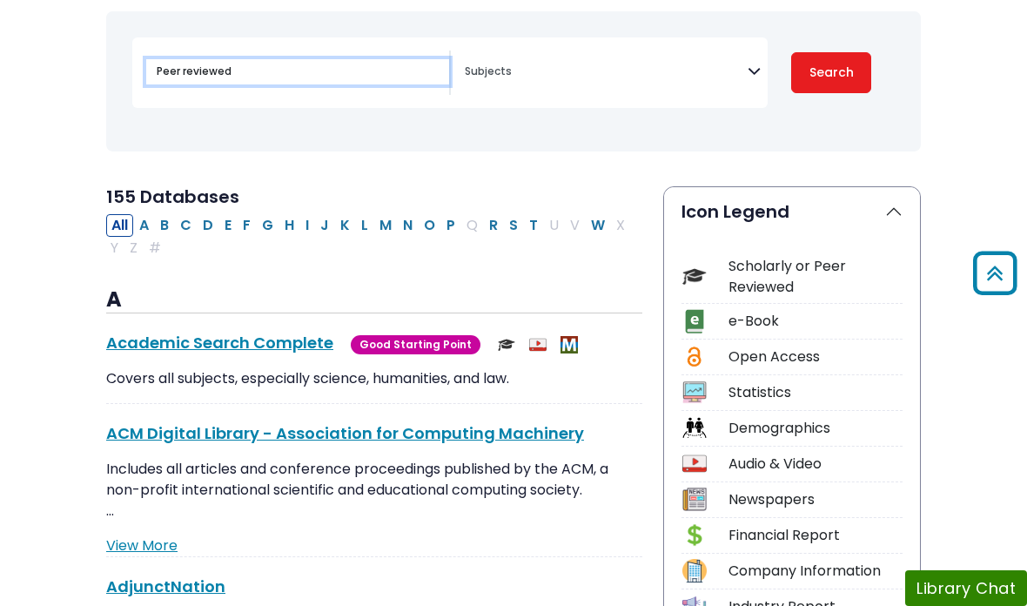
type input "Peer reviewed"
click at [838, 74] on button "Search" at bounding box center [831, 72] width 80 height 41
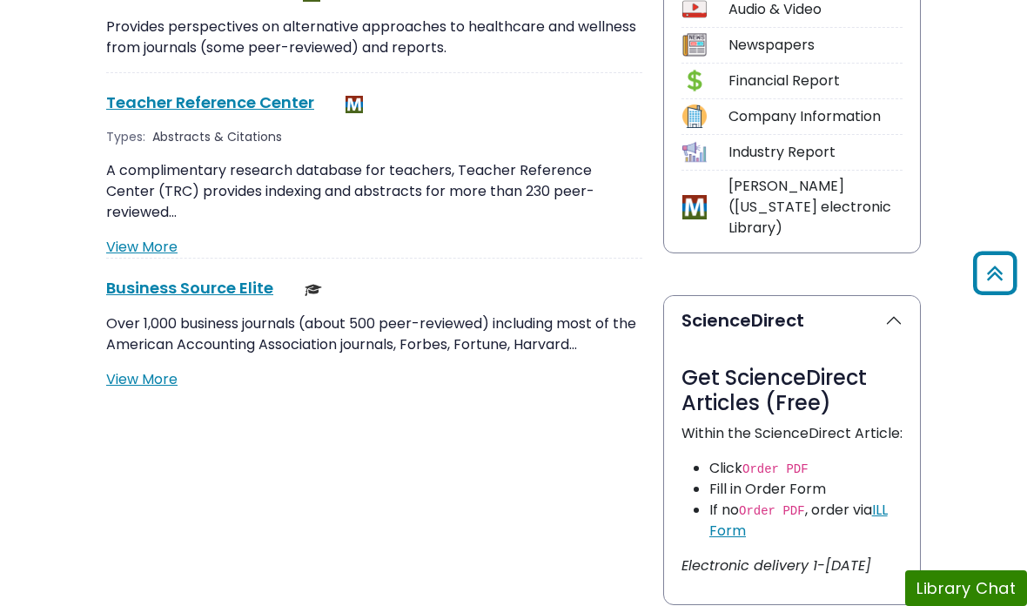
scroll to position [657, 0]
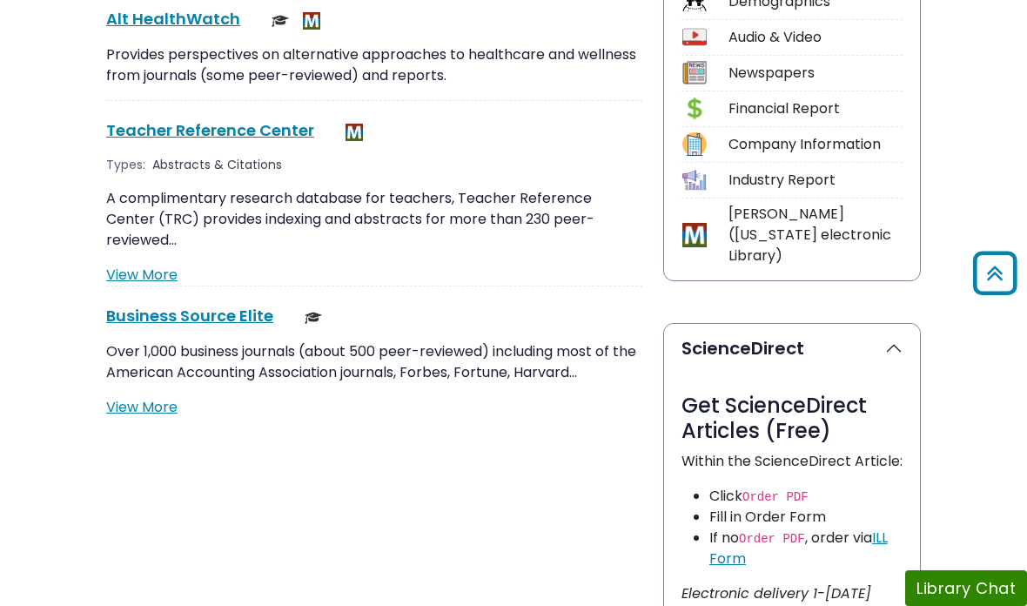
click at [119, 397] on link "View More" at bounding box center [141, 407] width 71 height 20
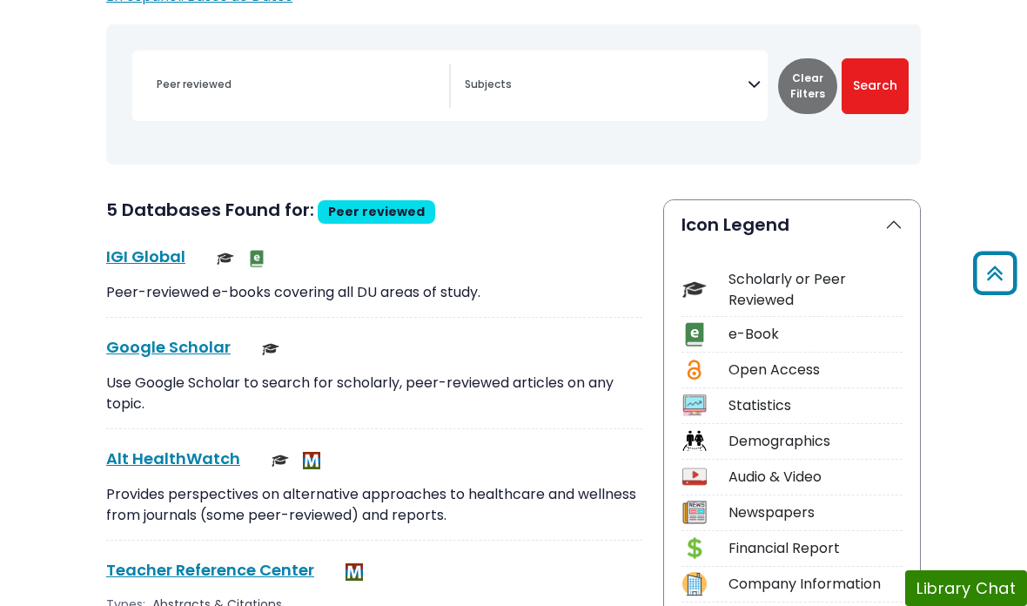
scroll to position [224, 0]
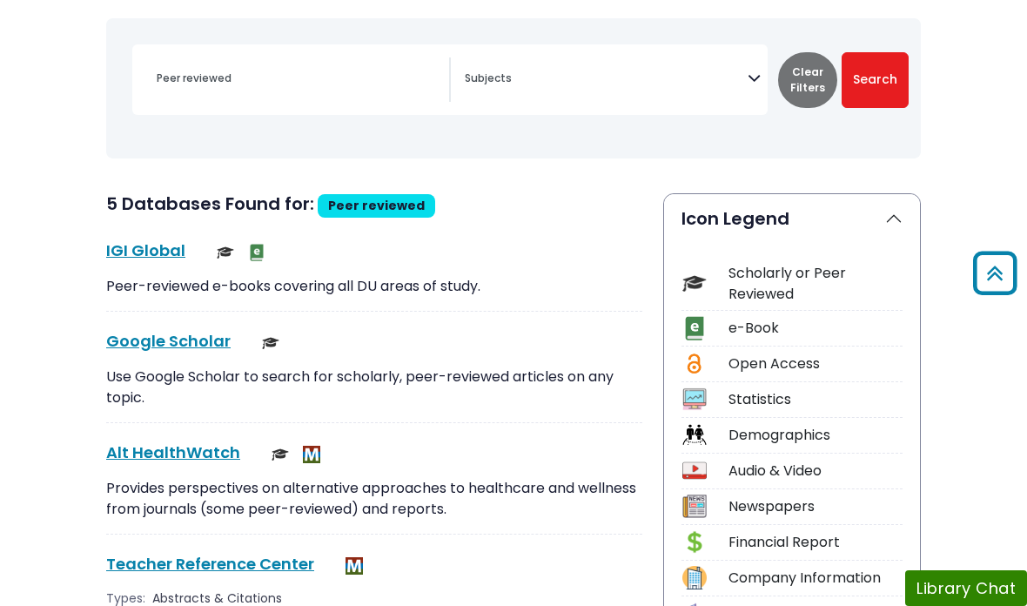
click at [131, 455] on link "Alt HealthWatch This link opens in a new window" at bounding box center [173, 452] width 134 height 22
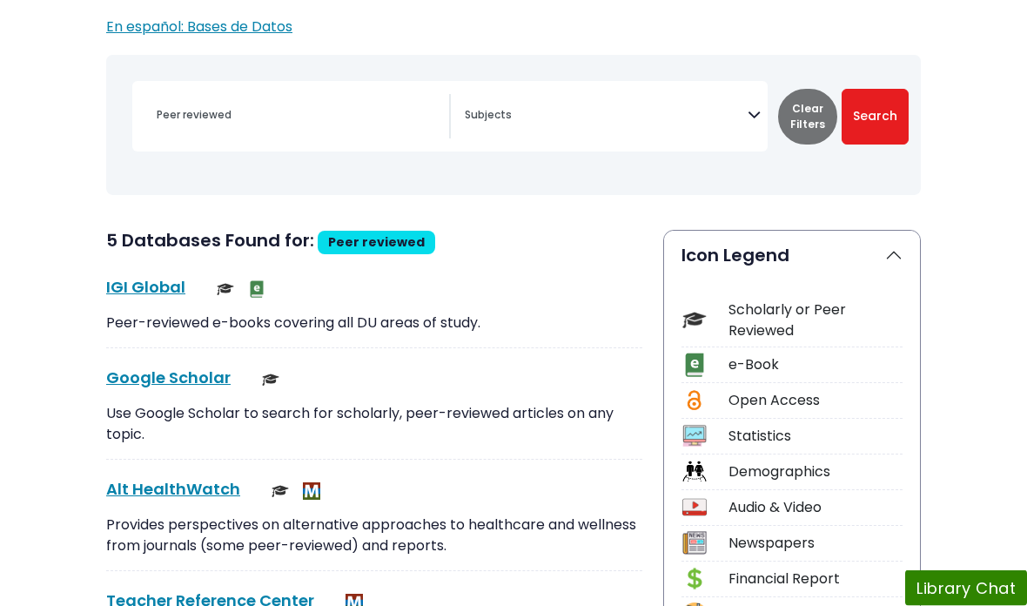
scroll to position [191, 0]
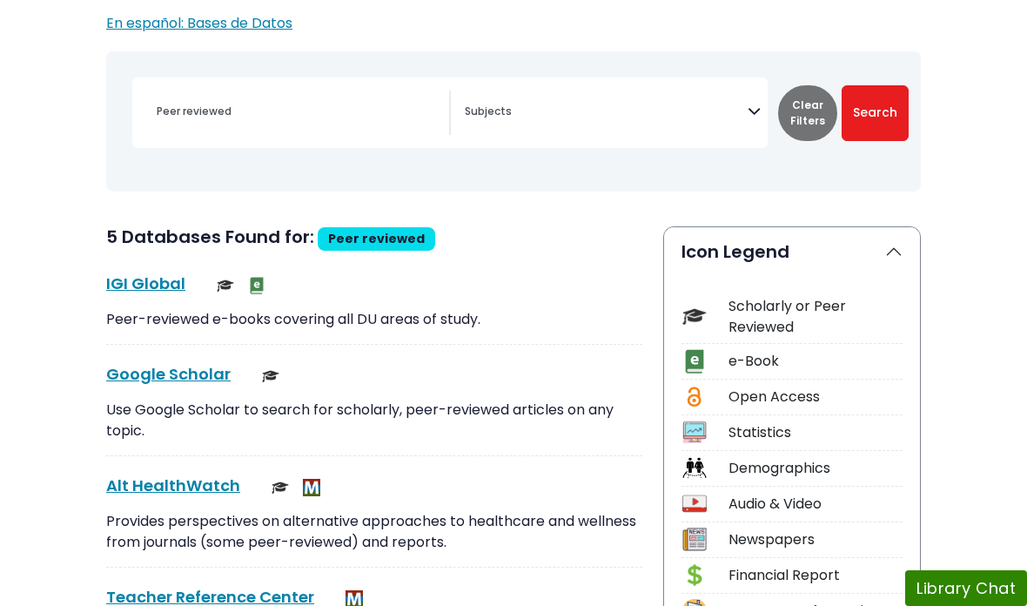
click at [152, 380] on link "Google Scholar This link opens in a new window" at bounding box center [168, 374] width 124 height 22
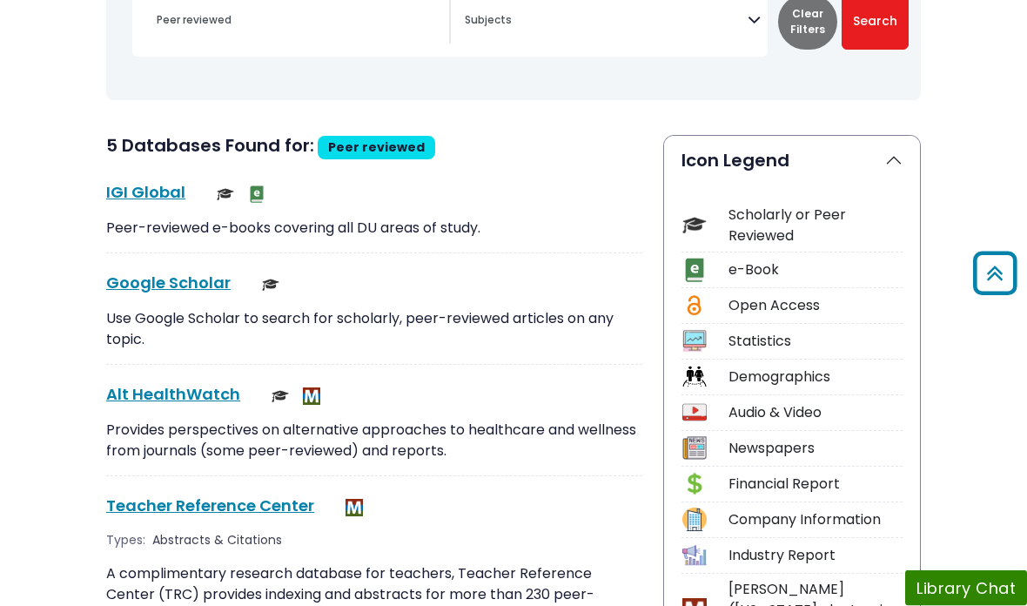
scroll to position [283, 0]
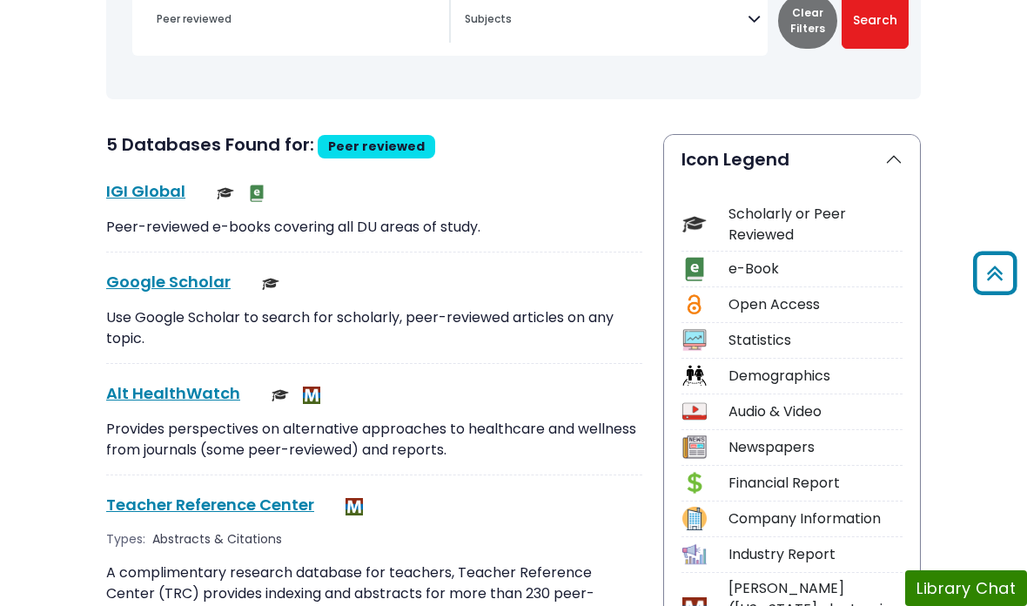
click at [144, 189] on link "IGI Global This link opens in a new window" at bounding box center [145, 191] width 79 height 22
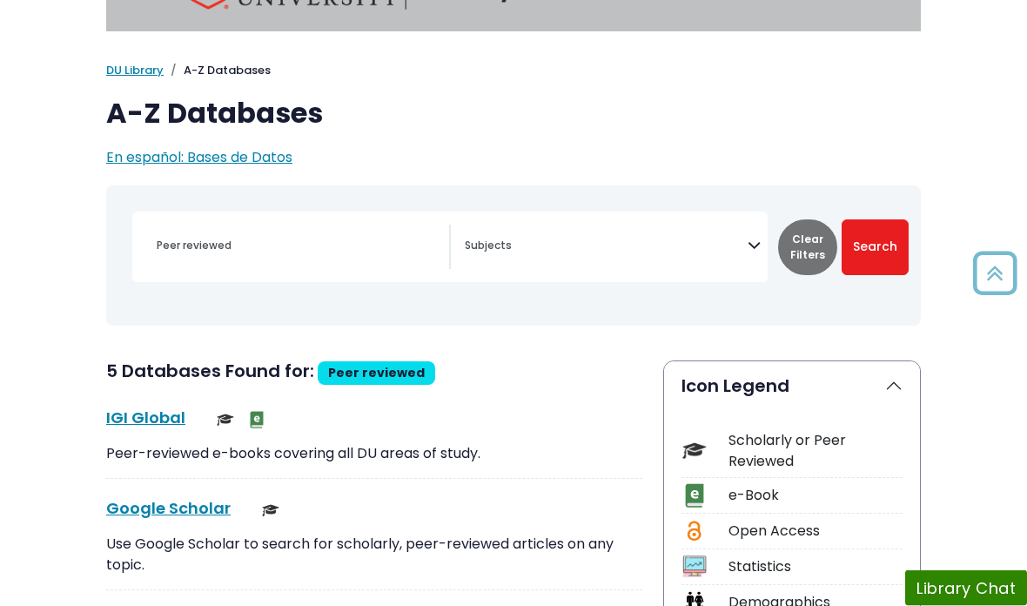
scroll to position [0, 0]
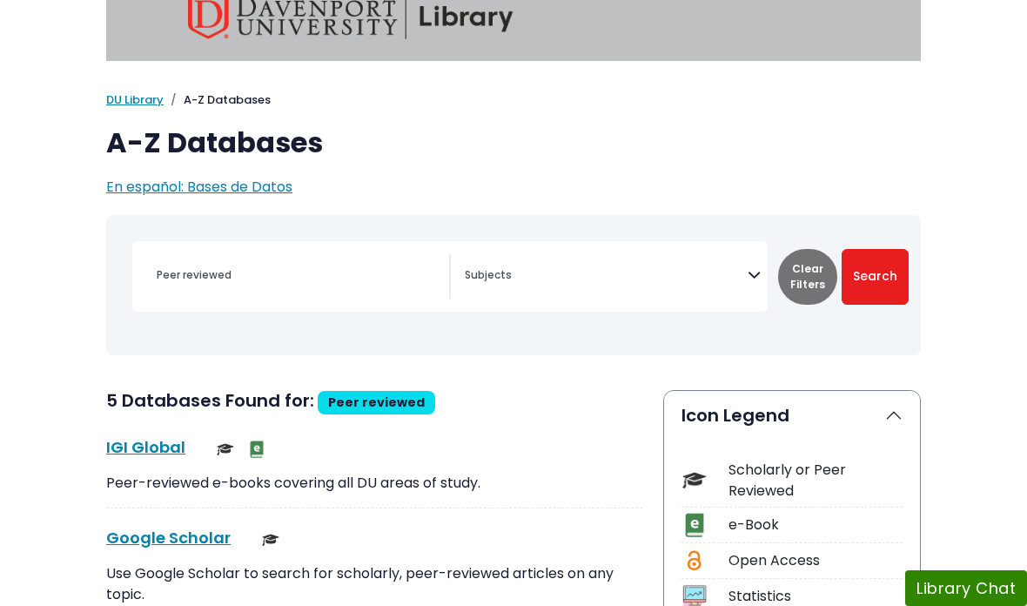
click at [754, 273] on icon "Search filters" at bounding box center [754, 273] width 13 height 26
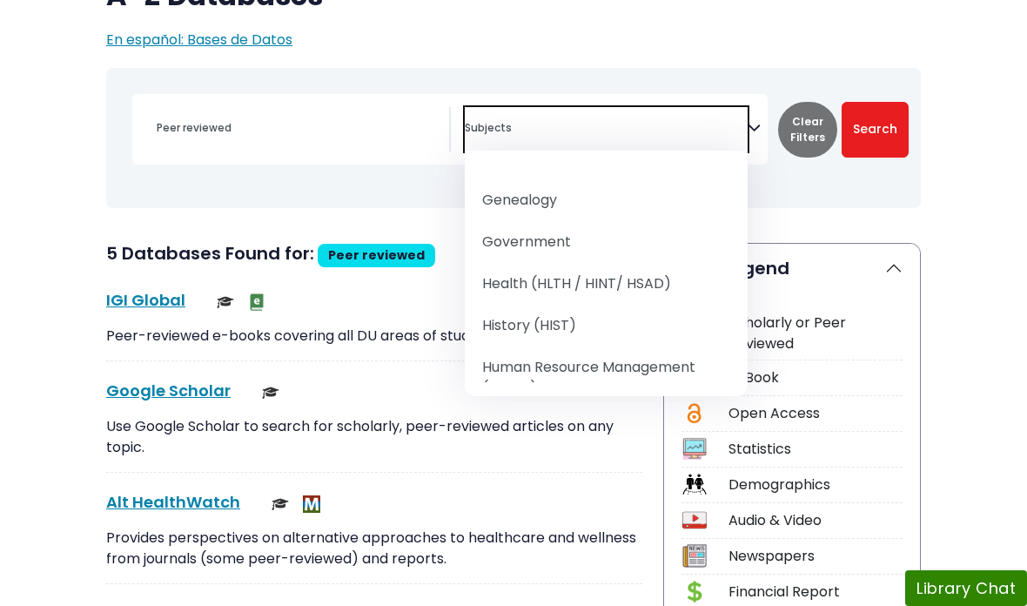
scroll to position [1051, 0]
select select "219061"
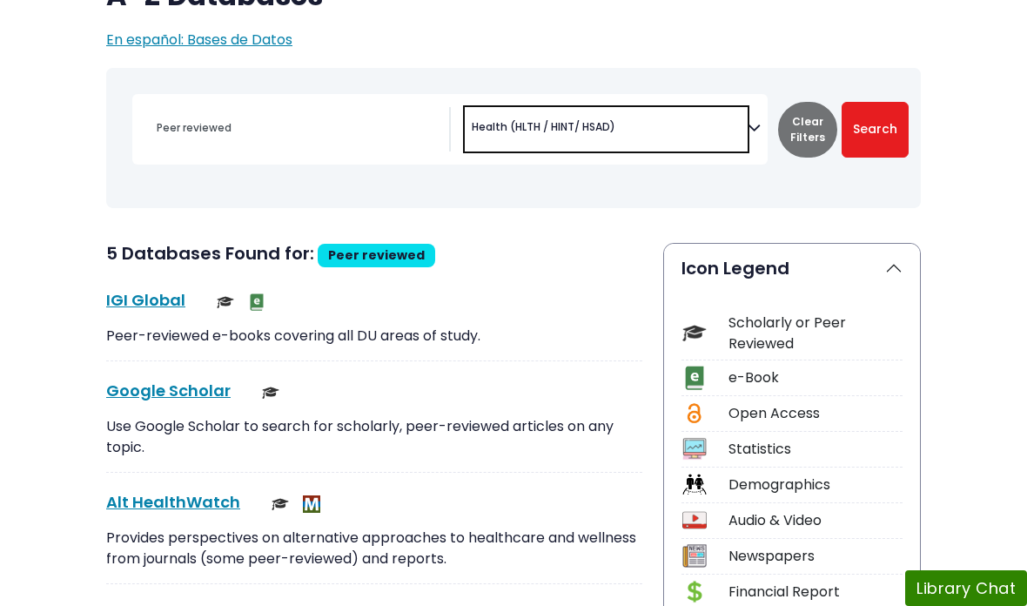
click at [866, 115] on button "Search" at bounding box center [875, 130] width 67 height 56
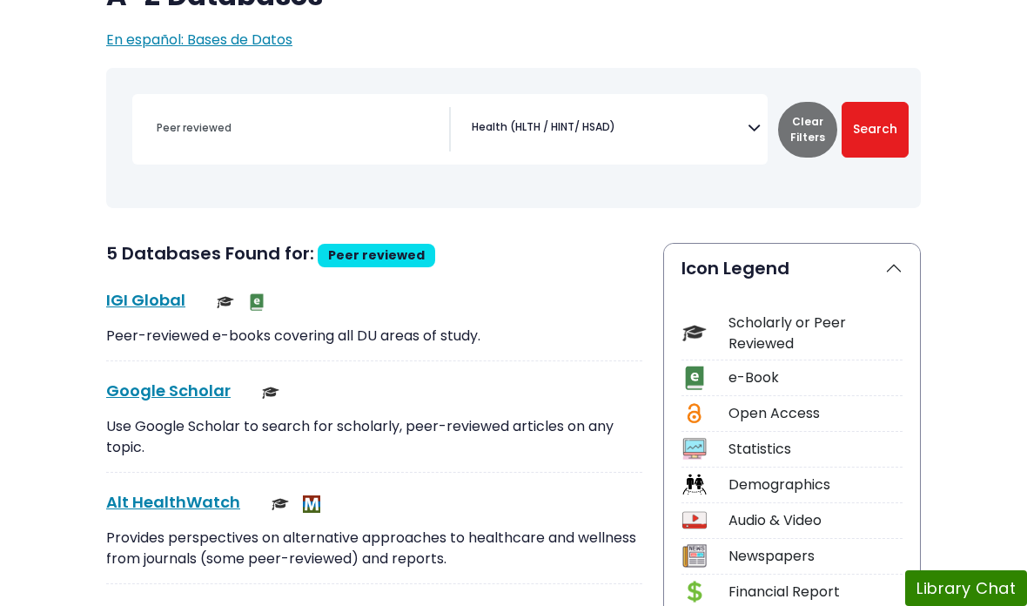
scroll to position [244, 0]
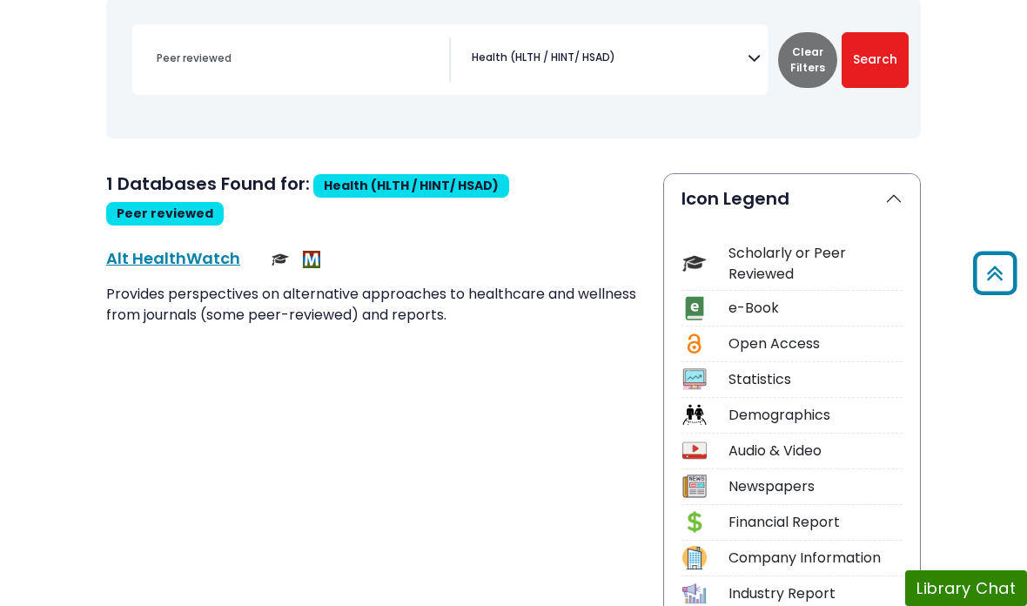
click at [205, 247] on link "Alt HealthWatch This link opens in a new window" at bounding box center [173, 258] width 134 height 22
